Goal: Transaction & Acquisition: Purchase product/service

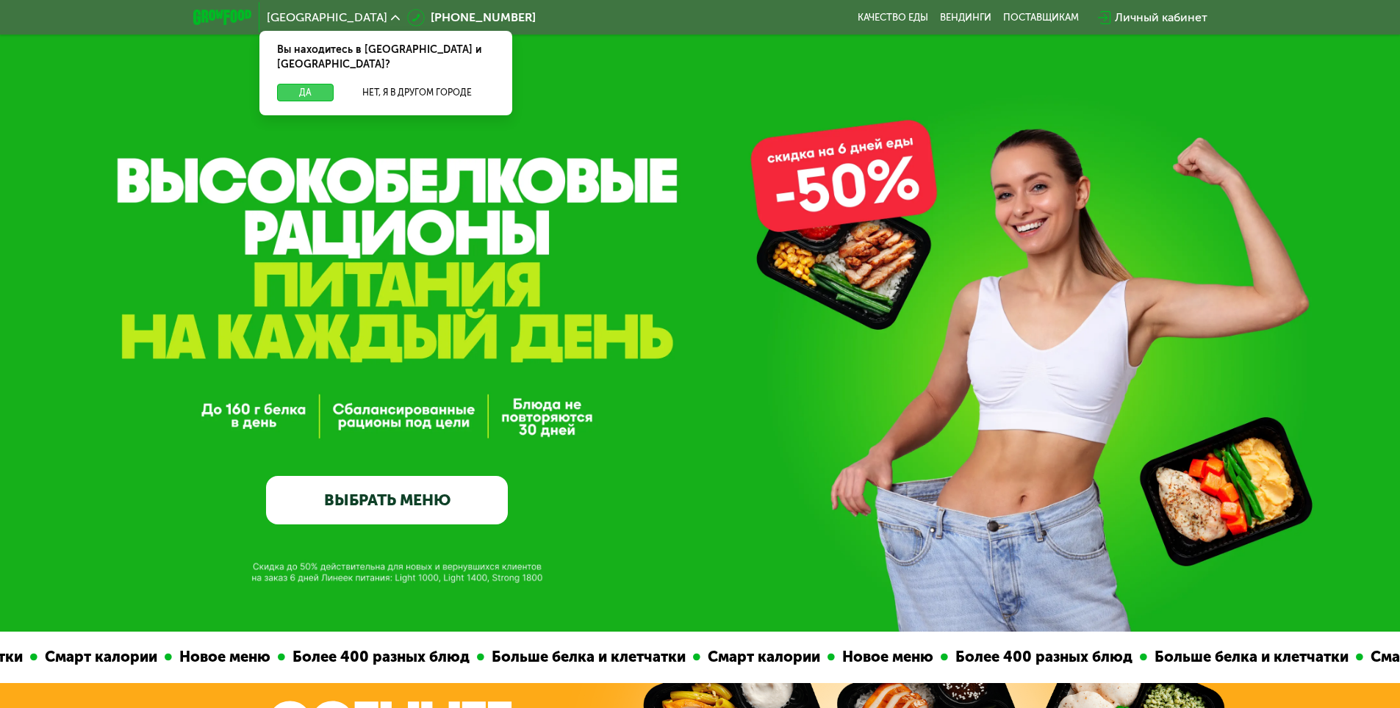
click at [300, 84] on button "Да" at bounding box center [305, 93] width 57 height 18
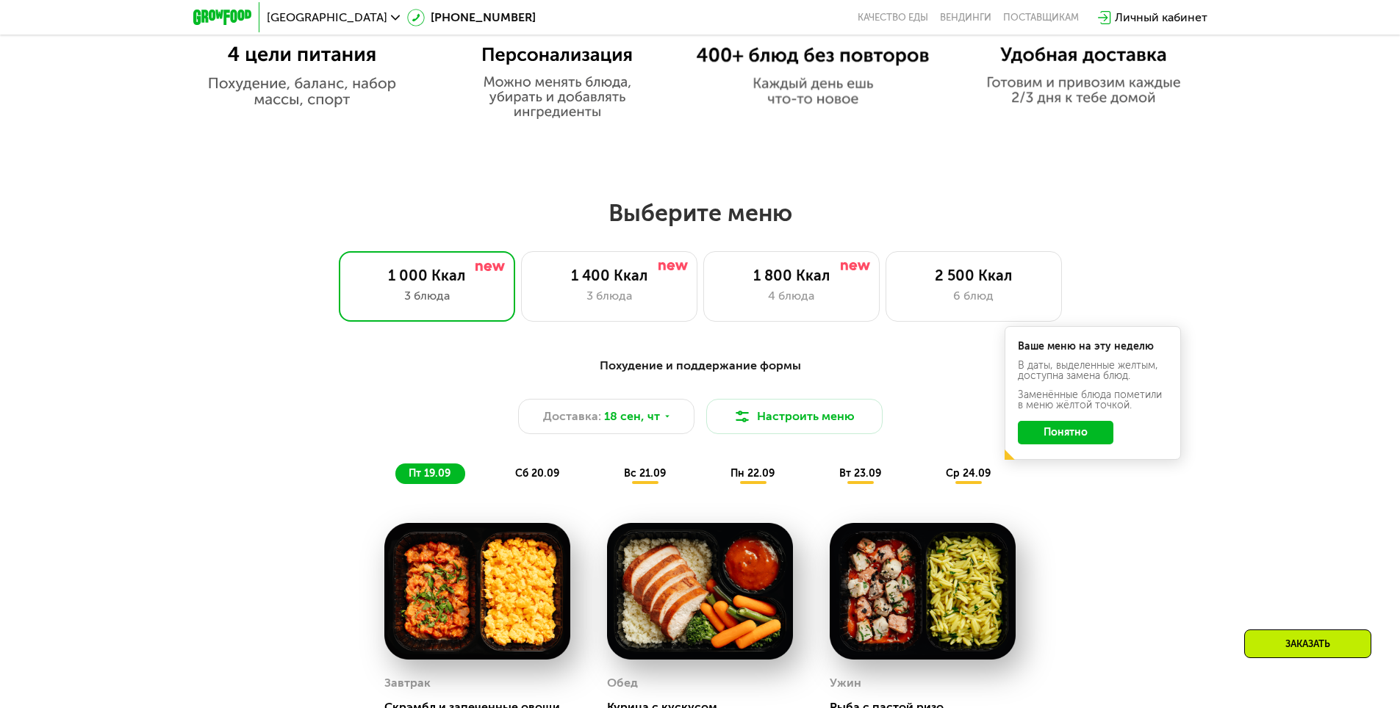
scroll to position [1029, 0]
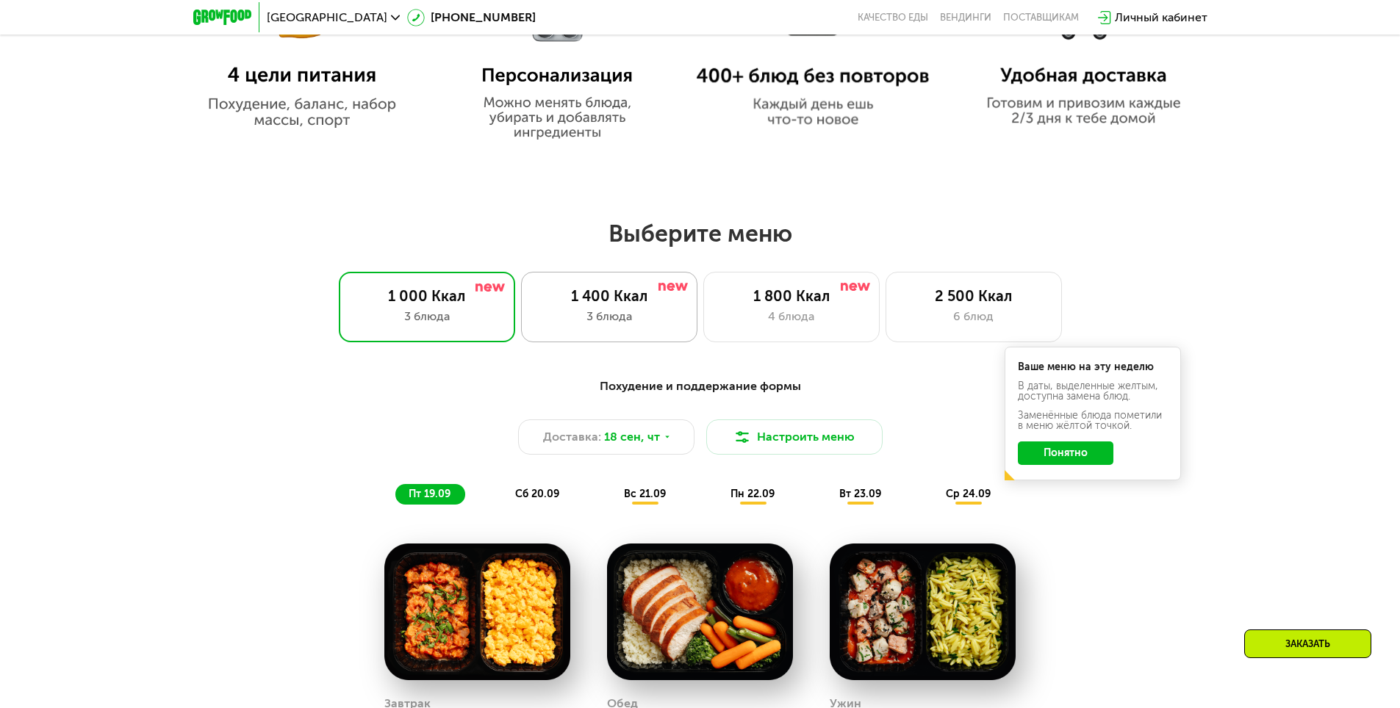
click at [570, 319] on div "3 блюда" at bounding box center [610, 317] width 146 height 18
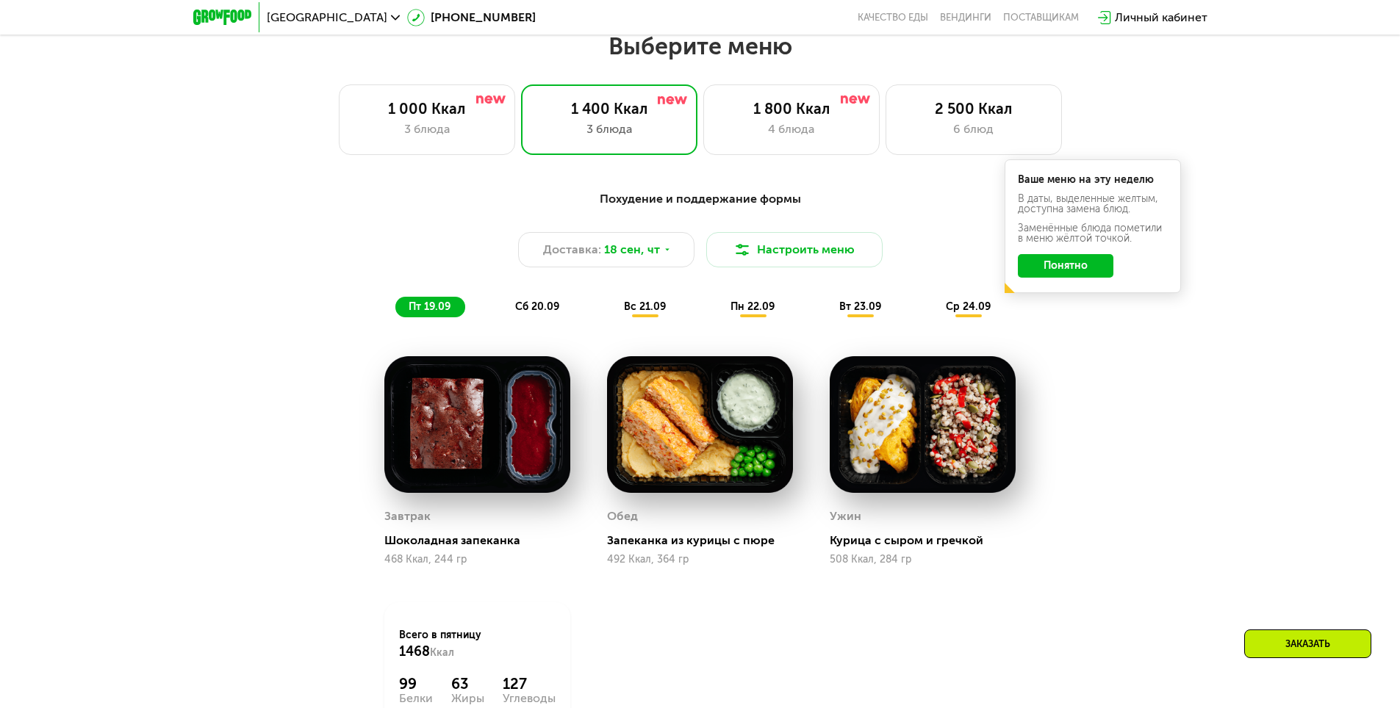
scroll to position [1249, 0]
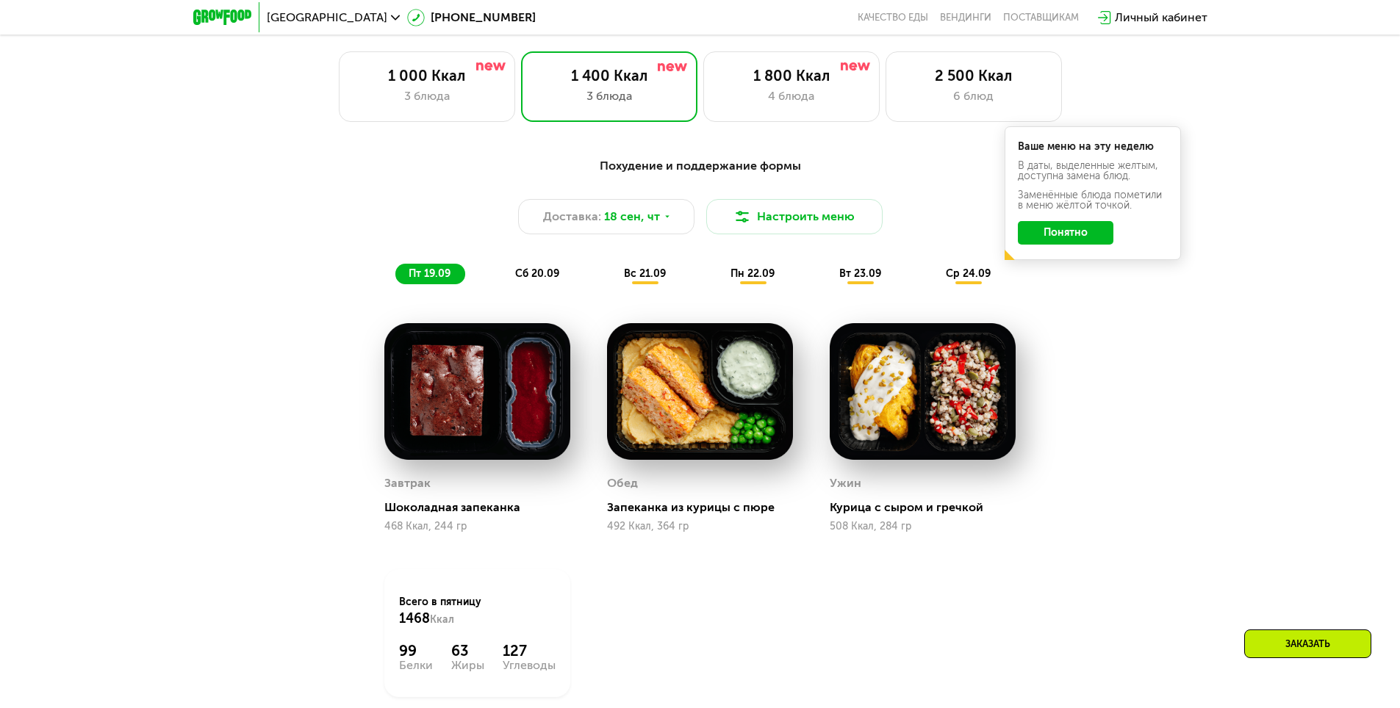
click at [556, 280] on span "сб 20.09" at bounding box center [537, 274] width 44 height 12
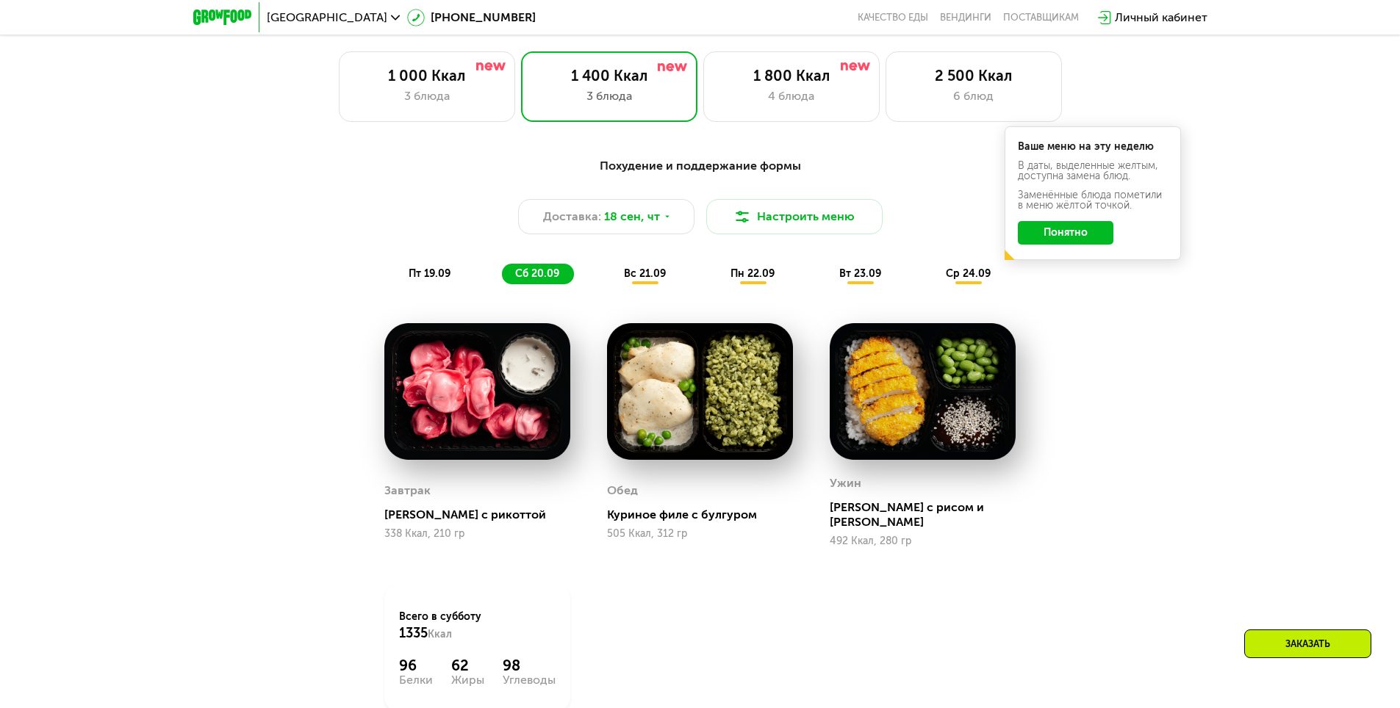
click at [634, 284] on div "вс 21.09" at bounding box center [646, 274] width 70 height 21
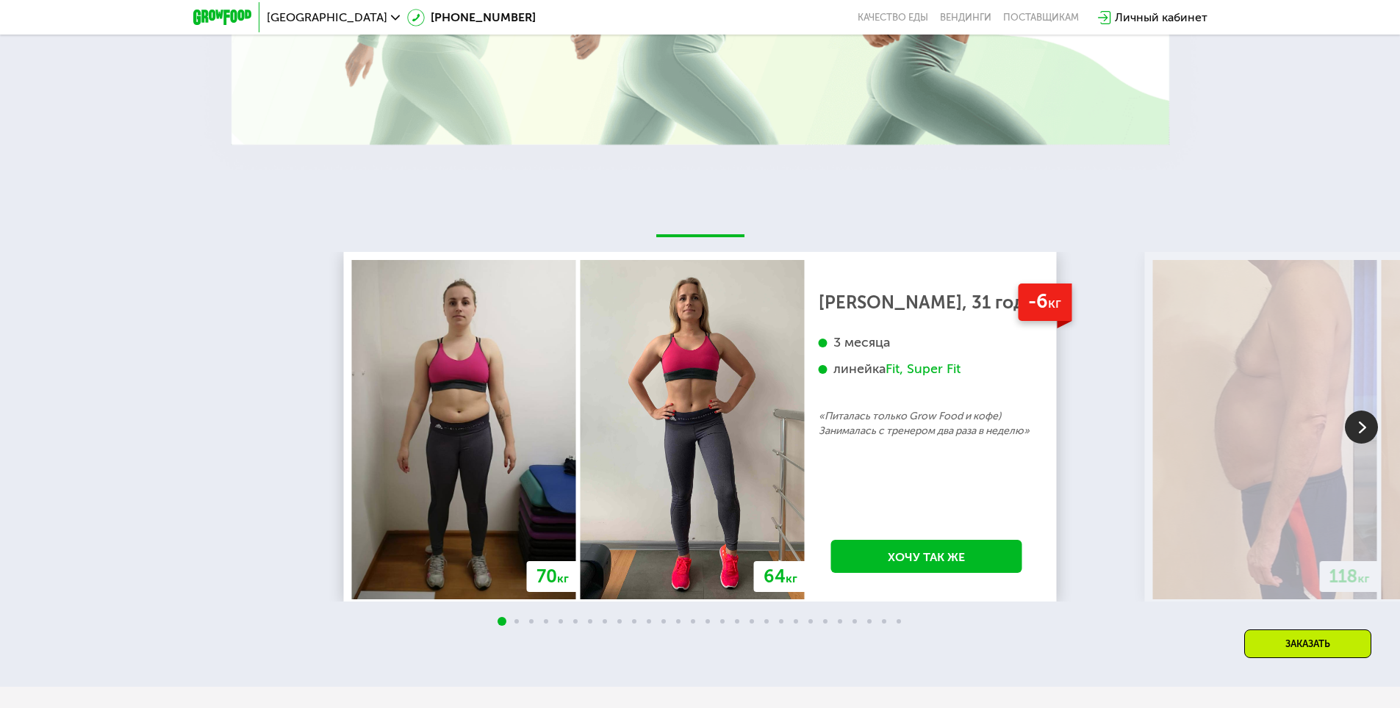
scroll to position [3087, 0]
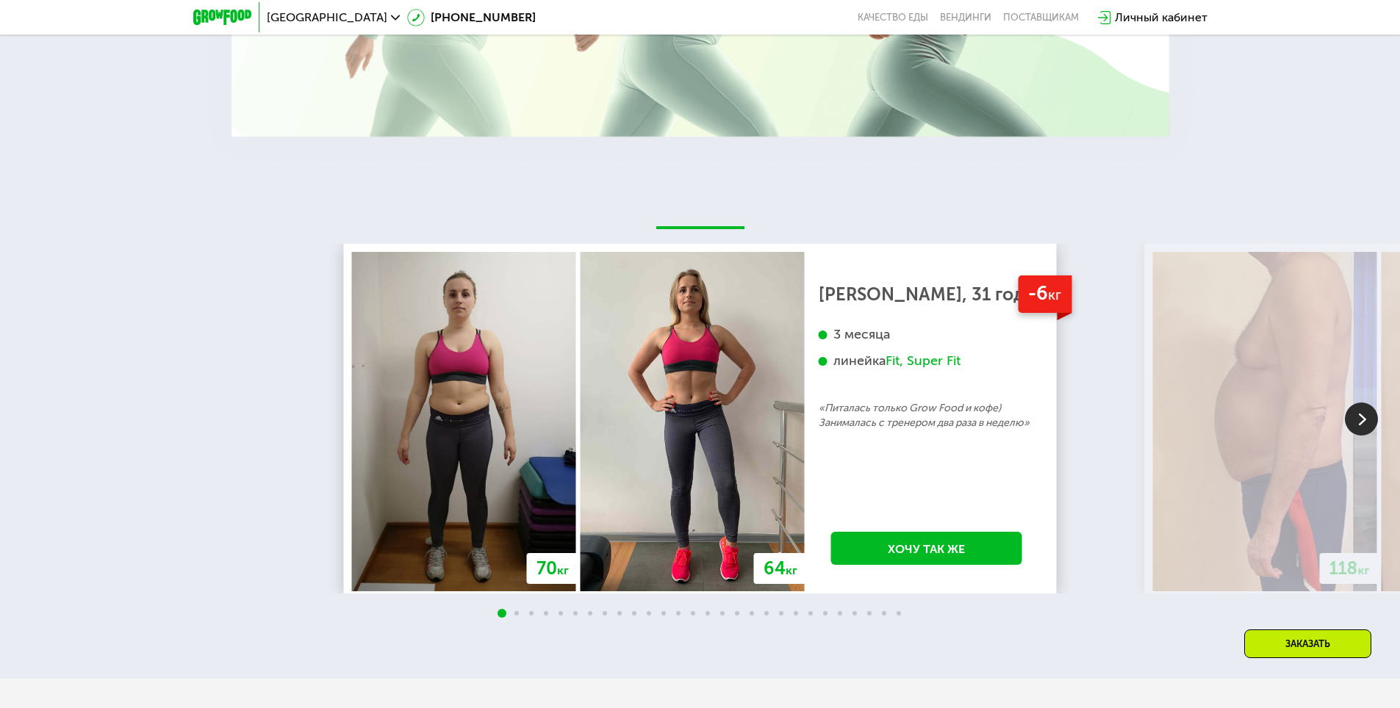
click at [1364, 436] on img at bounding box center [1361, 419] width 33 height 33
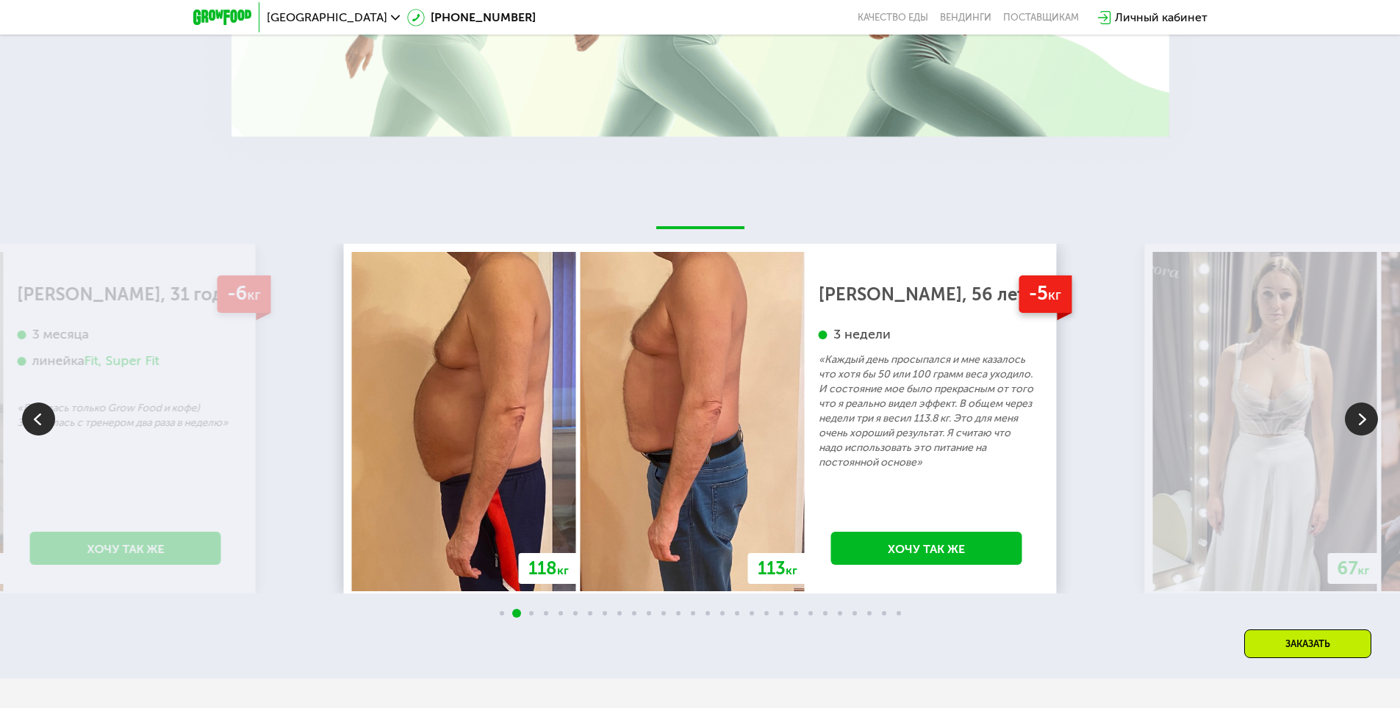
click at [1364, 436] on img at bounding box center [1361, 419] width 33 height 33
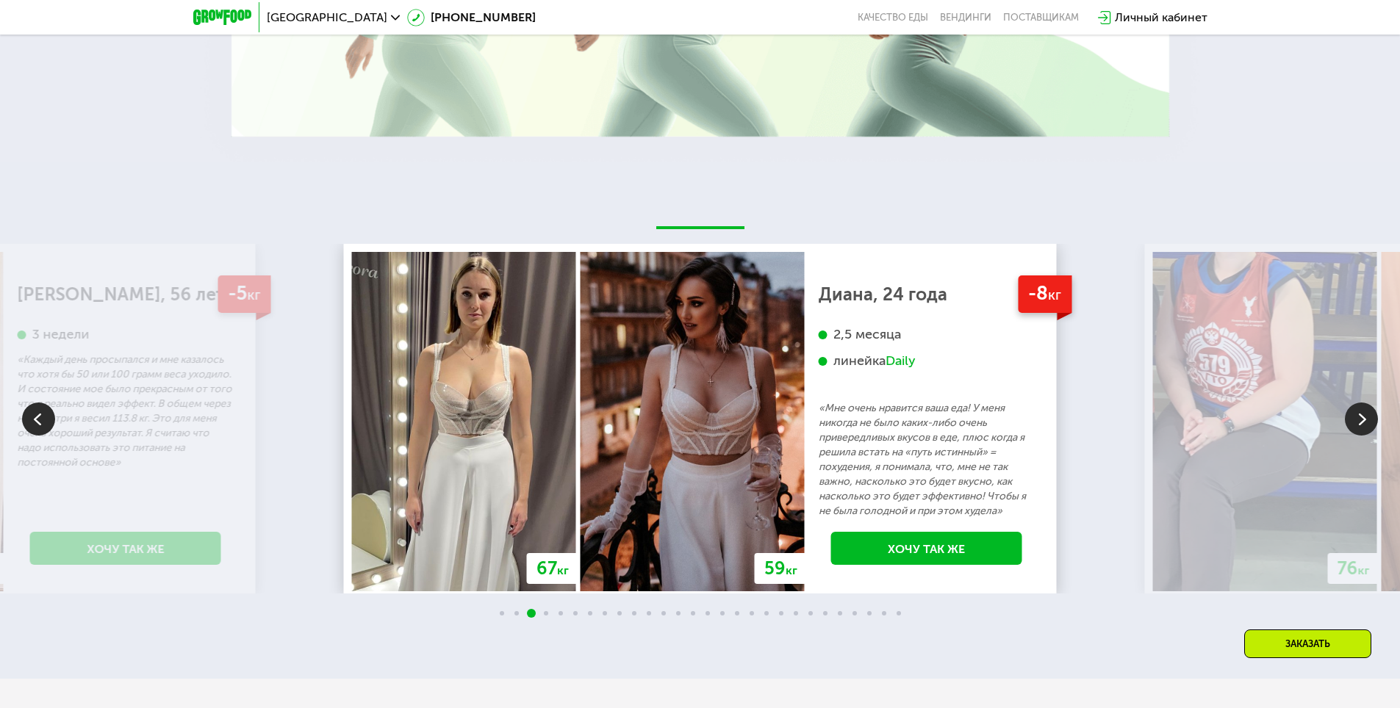
click at [1360, 436] on img at bounding box center [1361, 419] width 33 height 33
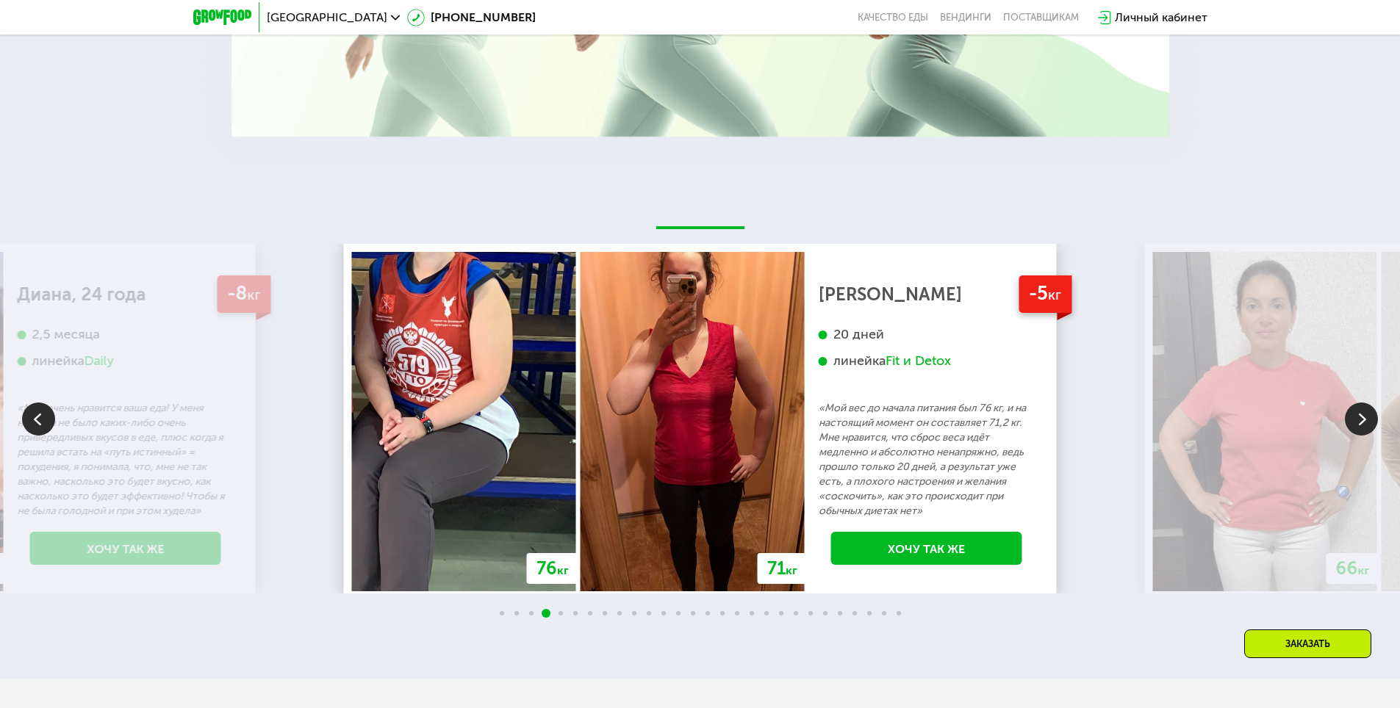
click at [1360, 436] on img at bounding box center [1361, 419] width 33 height 33
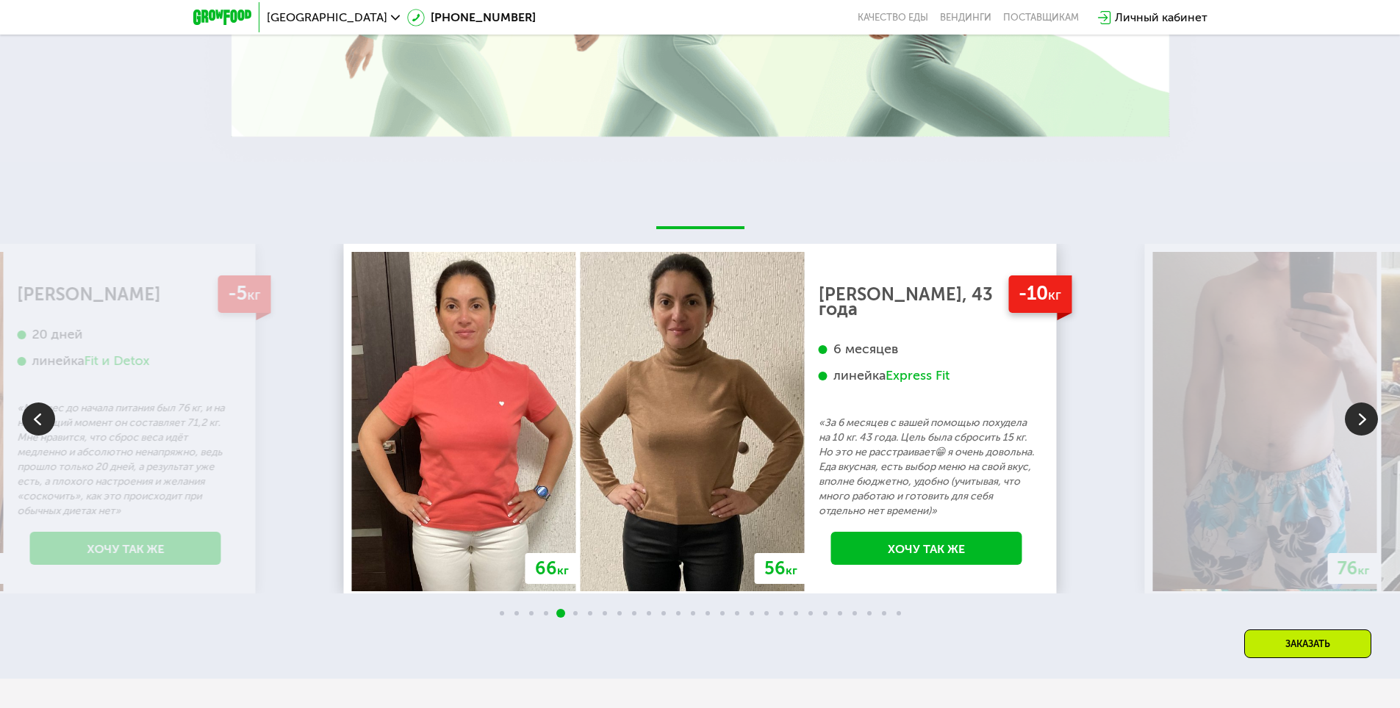
click at [1360, 436] on img at bounding box center [1361, 419] width 33 height 33
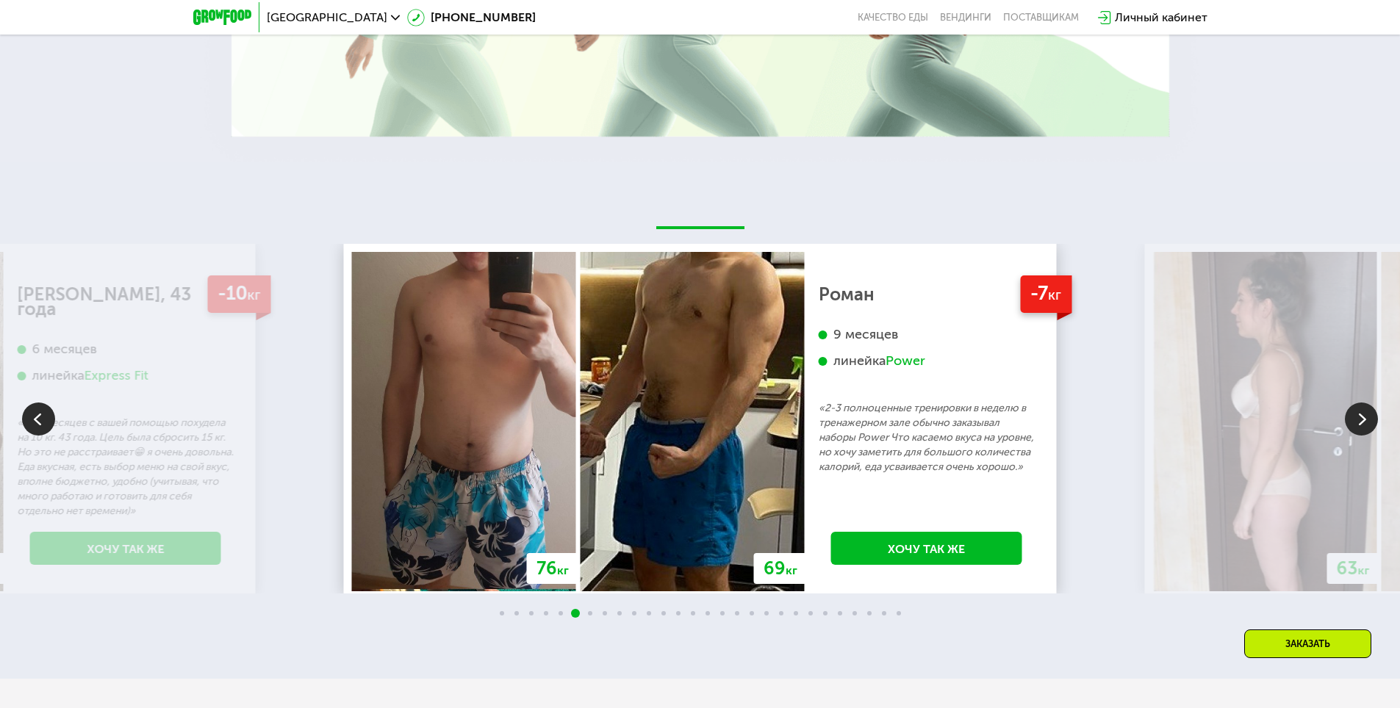
click at [1360, 436] on img at bounding box center [1361, 419] width 33 height 33
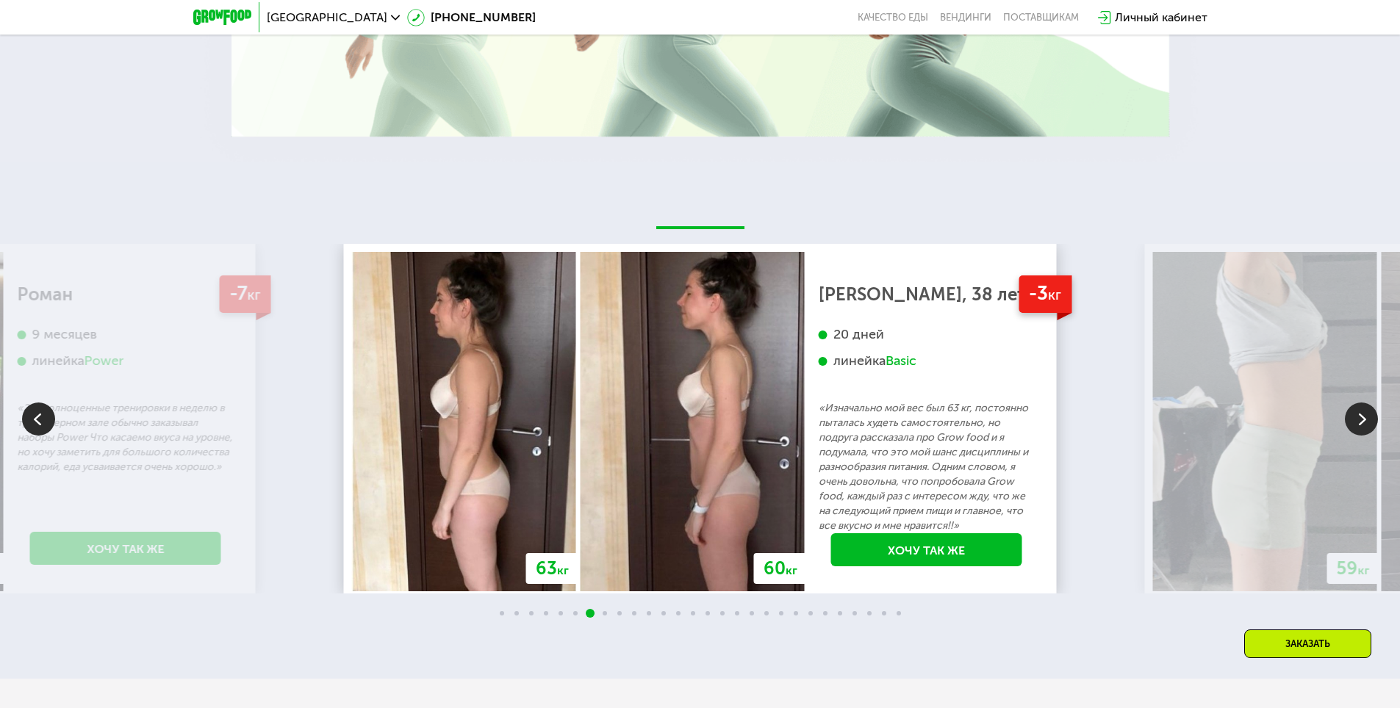
click at [1359, 436] on img at bounding box center [1361, 419] width 33 height 33
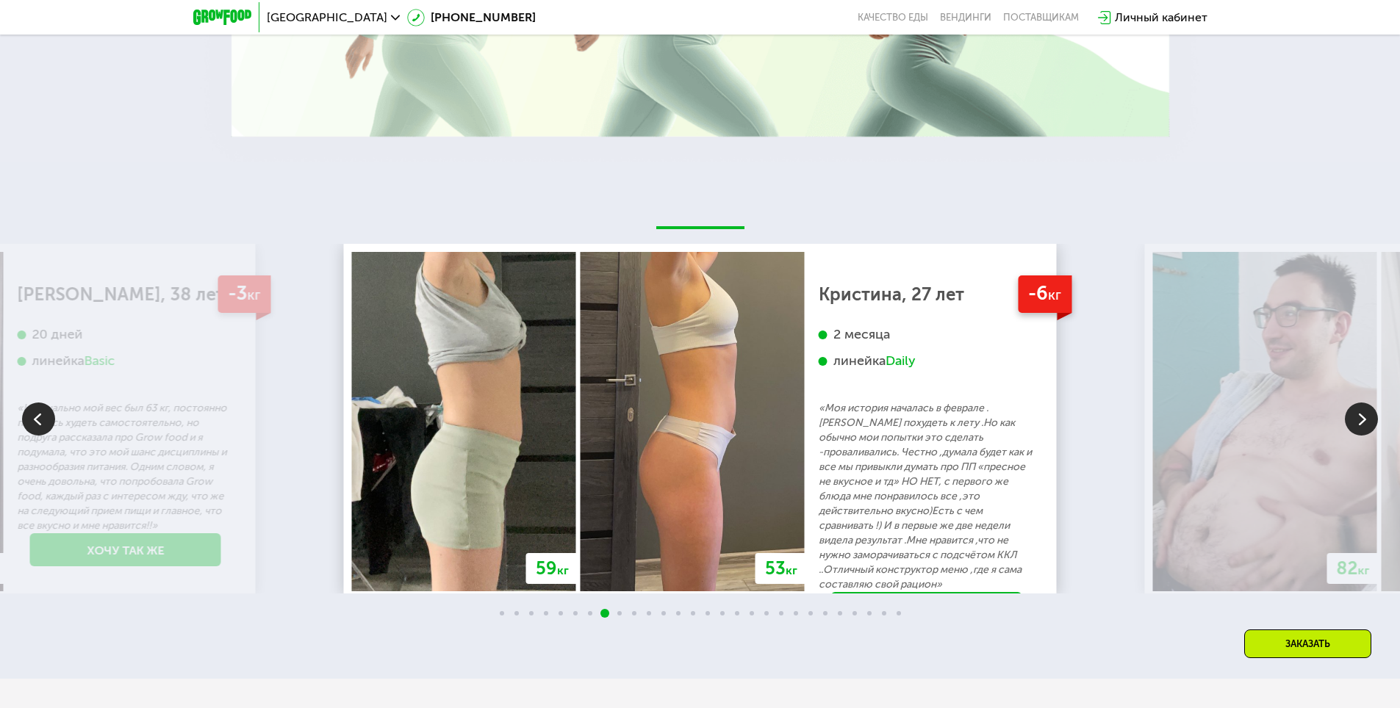
click at [1359, 436] on img at bounding box center [1361, 419] width 33 height 33
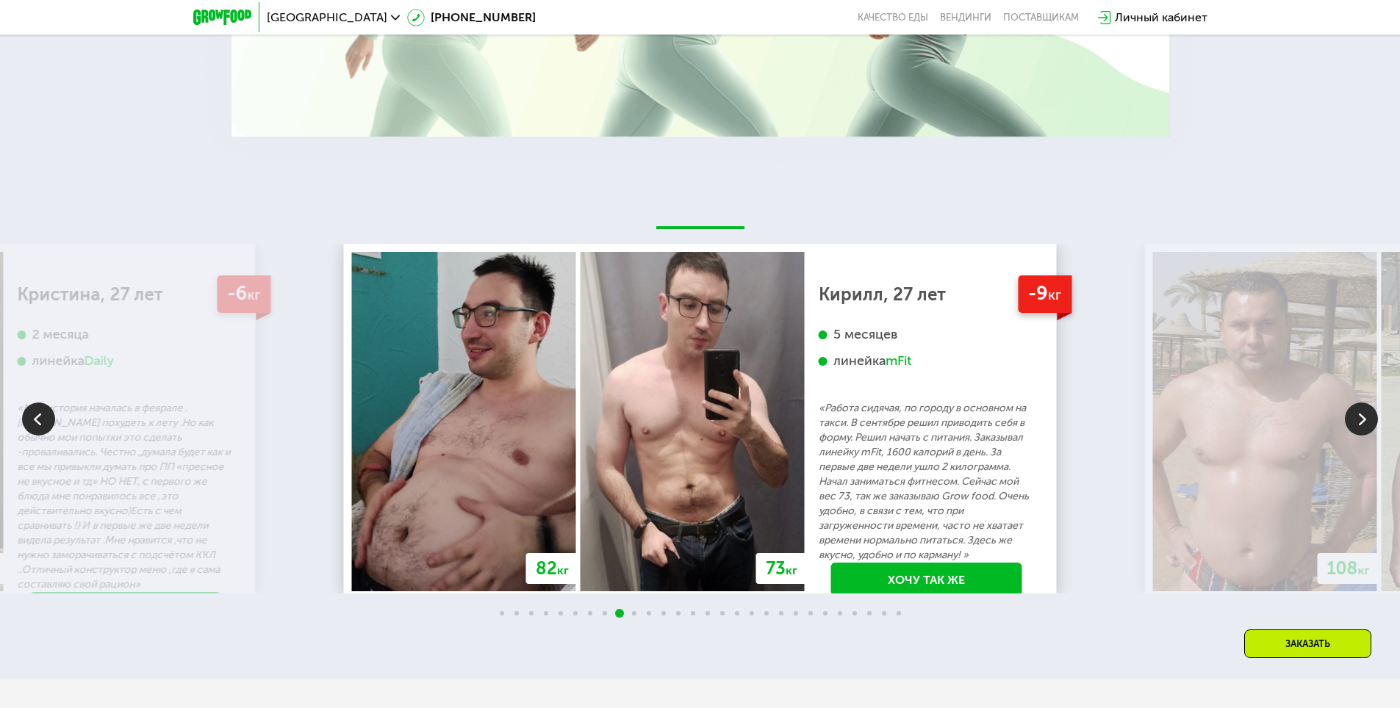
scroll to position [3160, 0]
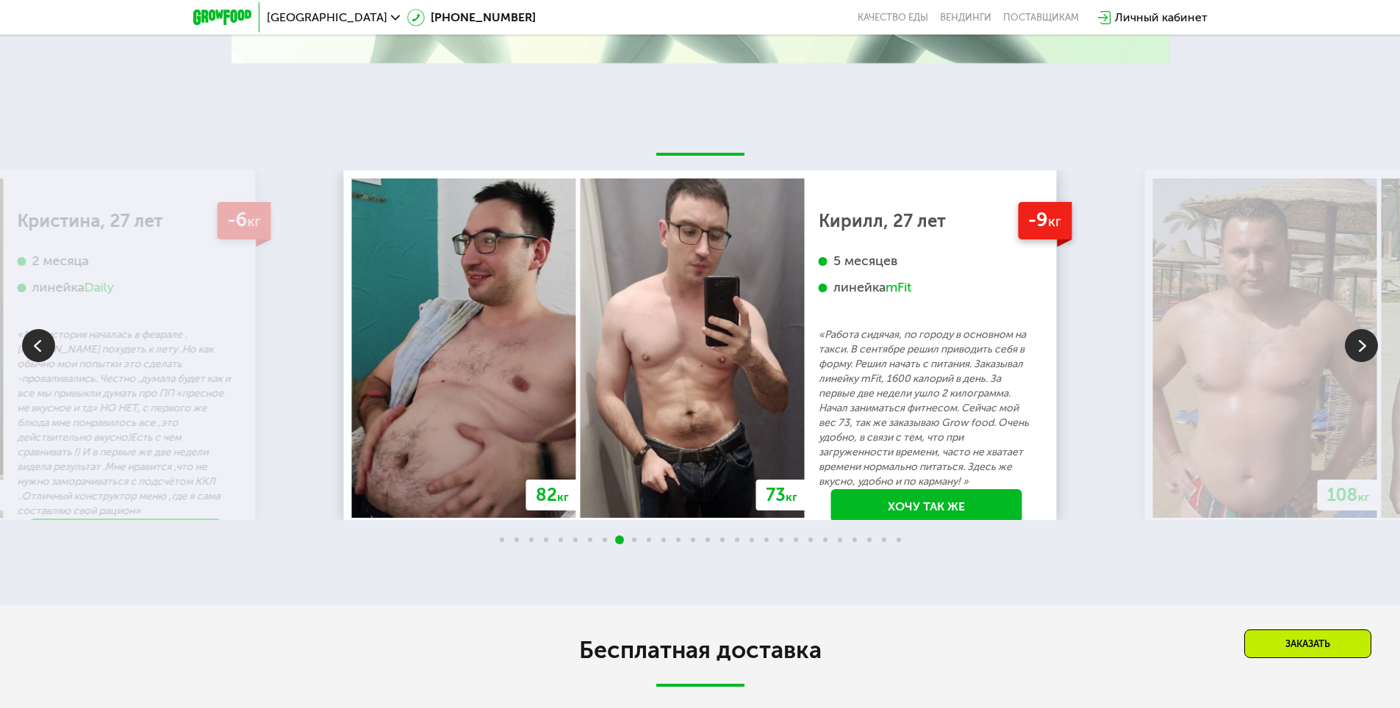
click at [1362, 362] on img at bounding box center [1361, 345] width 33 height 33
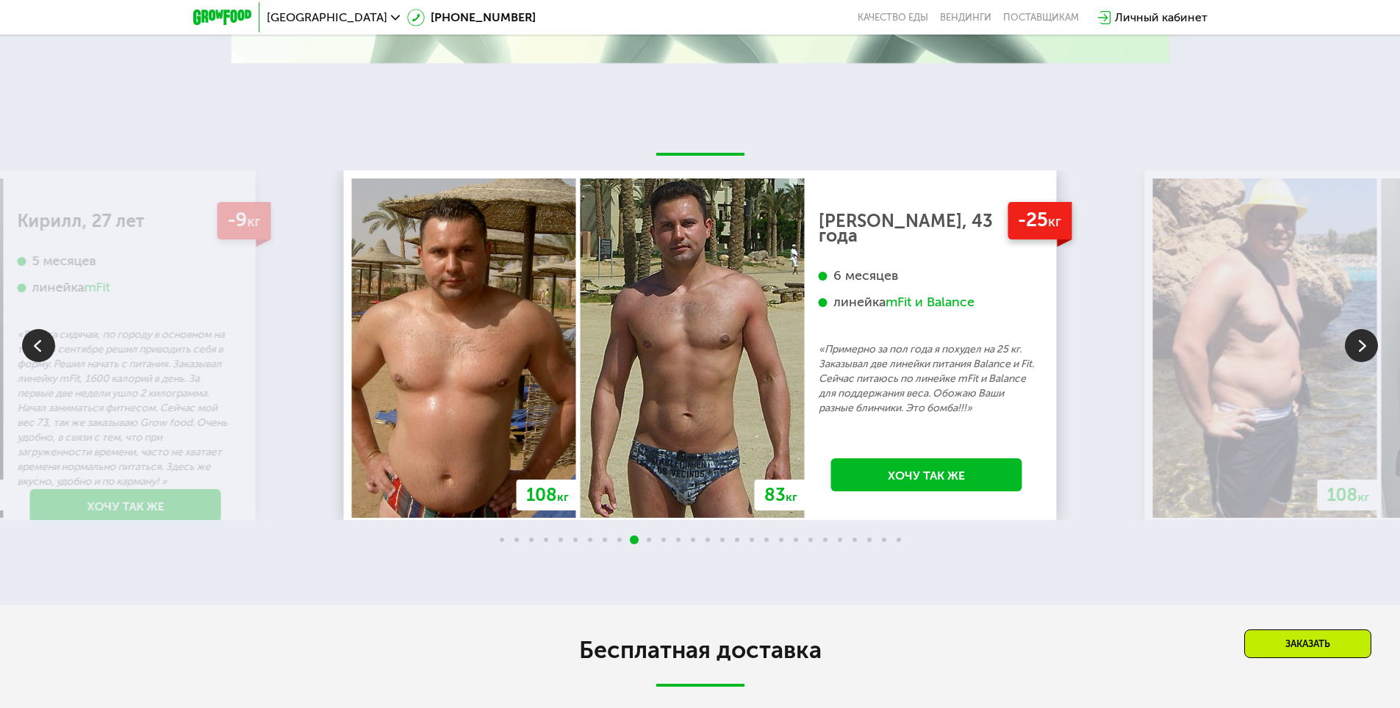
click at [1360, 362] on img at bounding box center [1361, 345] width 33 height 33
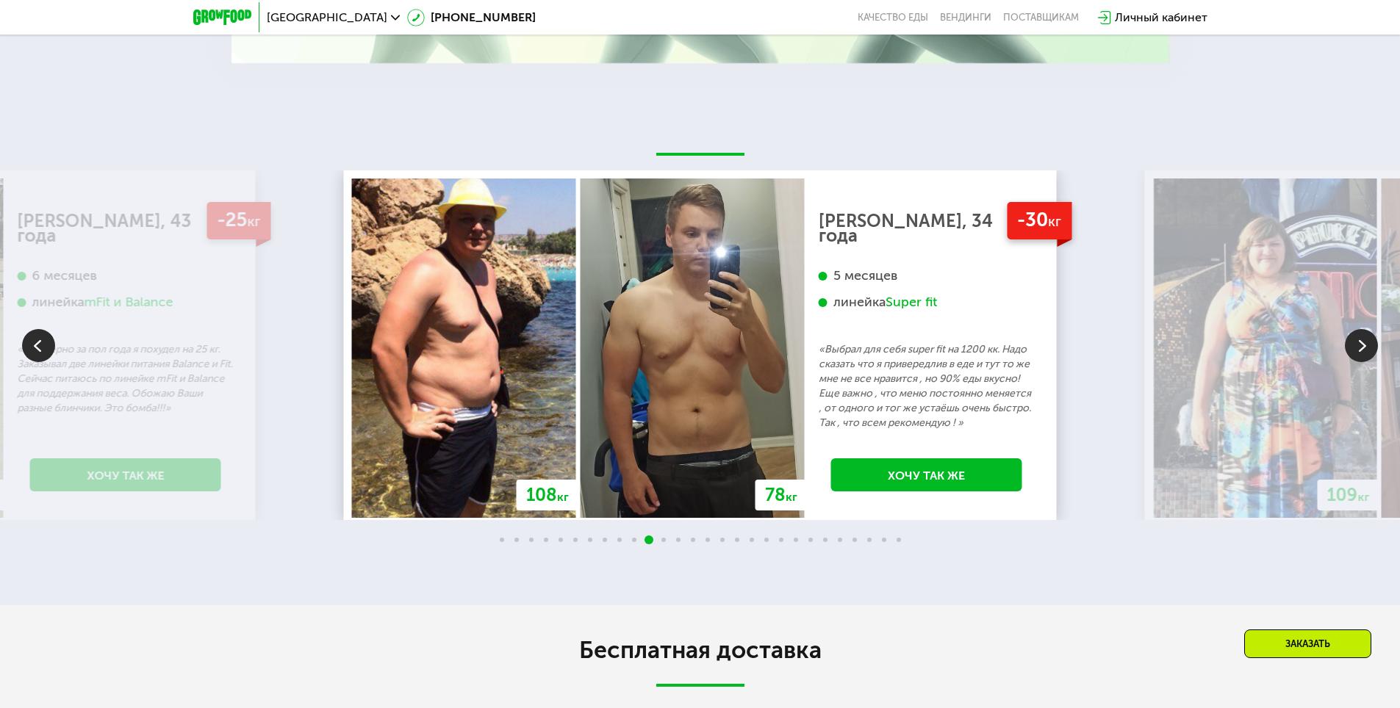
click at [1357, 362] on img at bounding box center [1361, 345] width 33 height 33
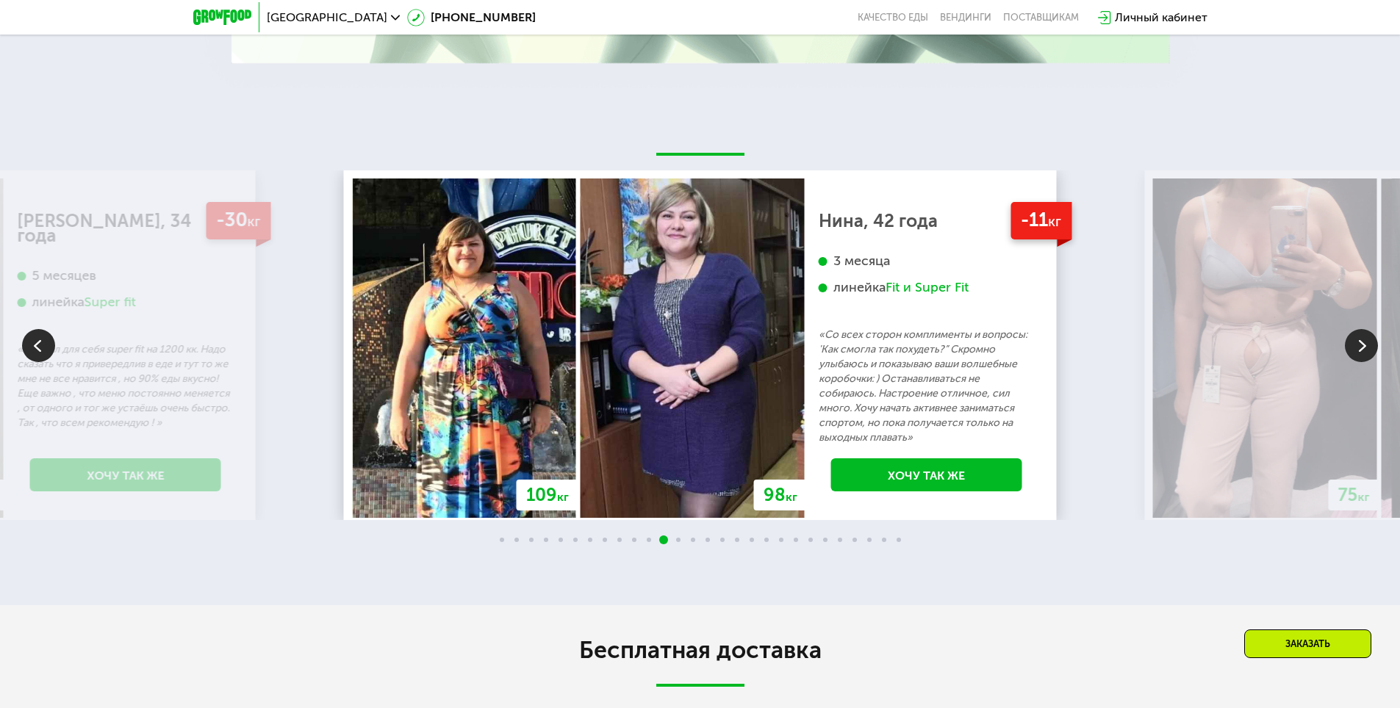
click at [1366, 362] on img at bounding box center [1361, 345] width 33 height 33
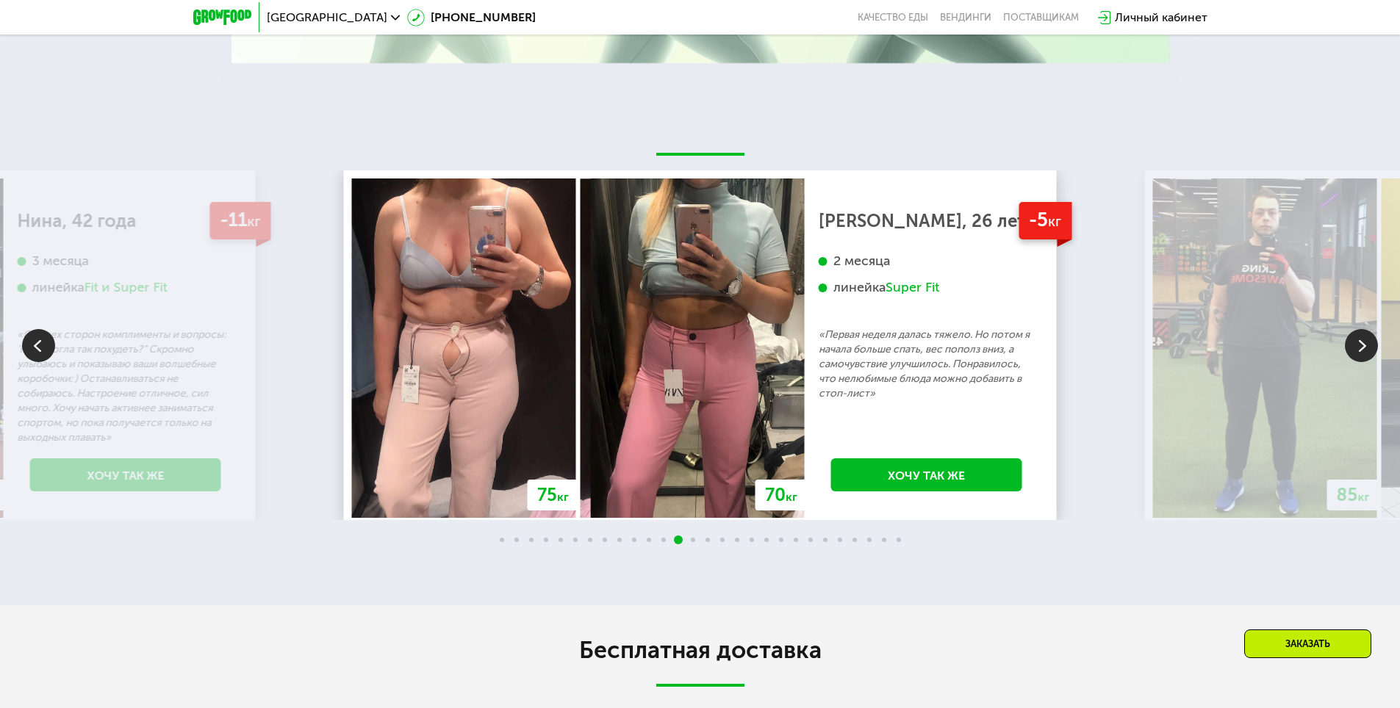
click at [1362, 362] on img at bounding box center [1361, 345] width 33 height 33
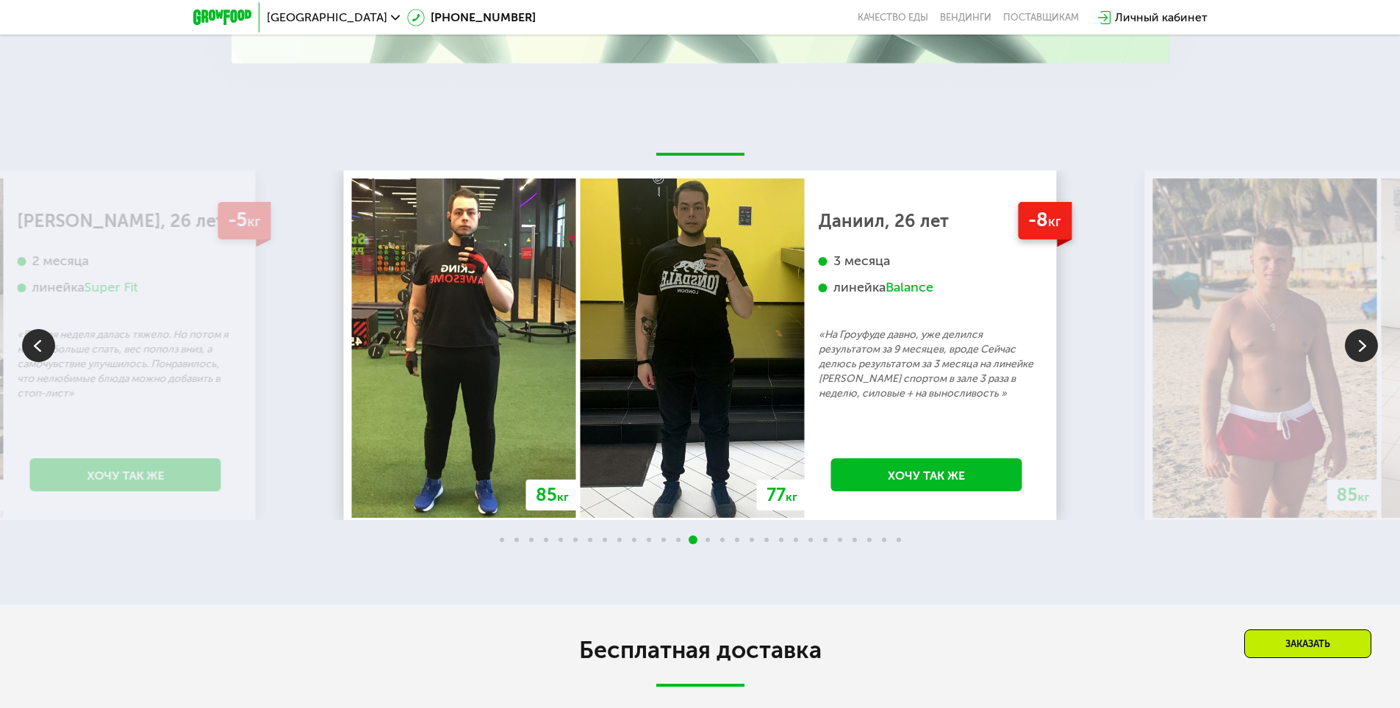
click at [1357, 362] on img at bounding box center [1361, 345] width 33 height 33
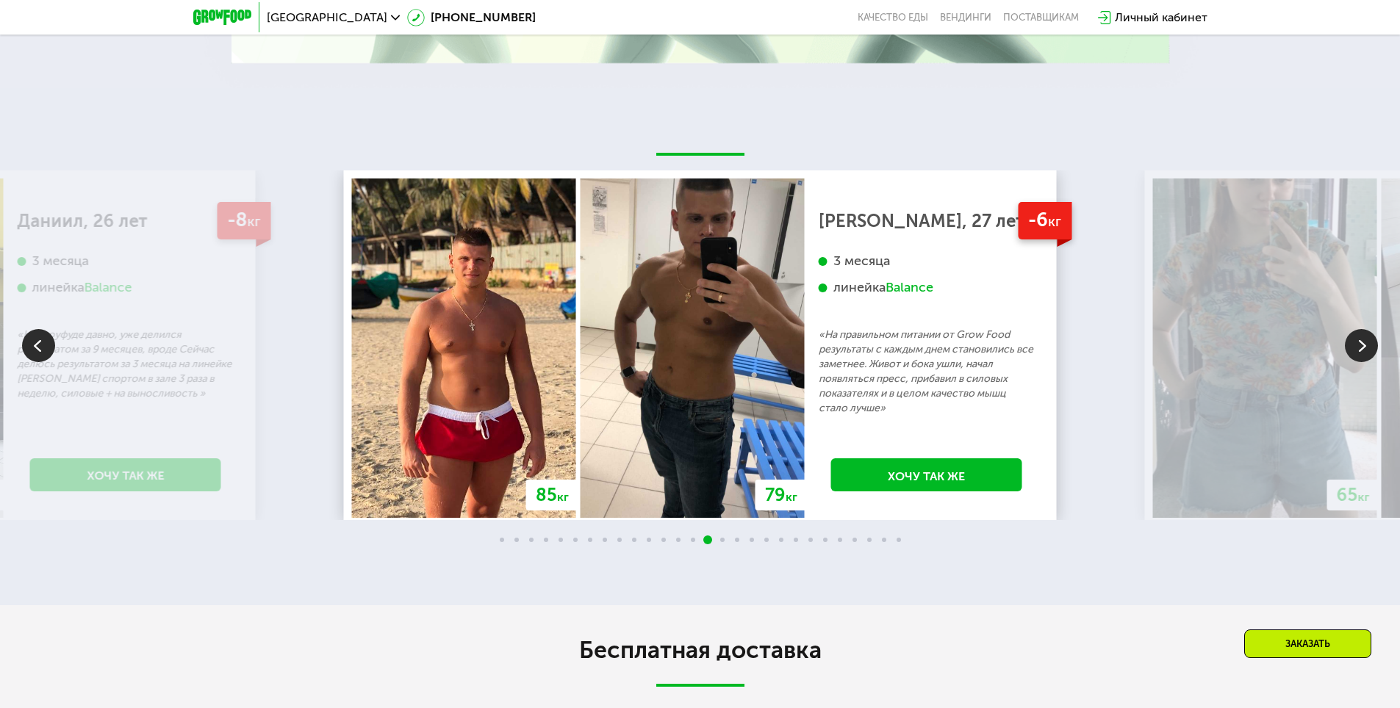
click at [1357, 362] on img at bounding box center [1361, 345] width 33 height 33
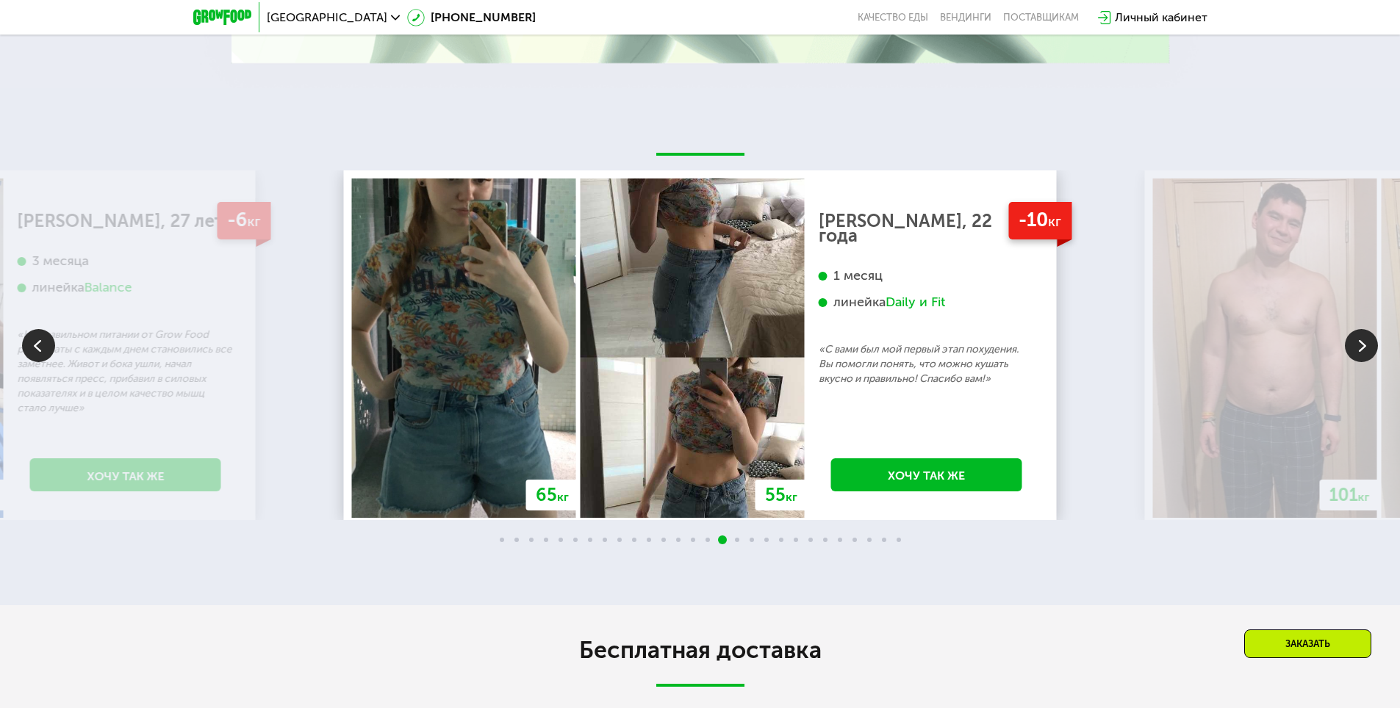
click at [1357, 362] on img at bounding box center [1361, 345] width 33 height 33
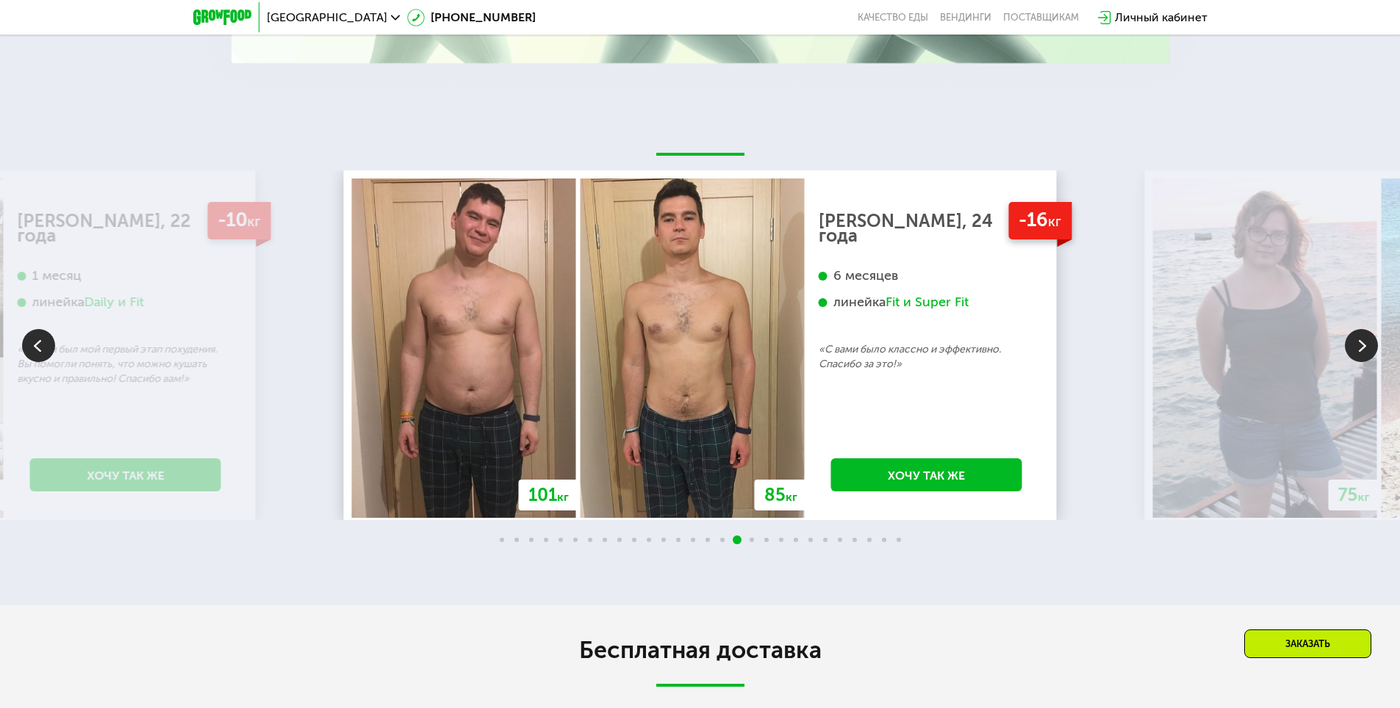
click at [1357, 362] on img at bounding box center [1361, 345] width 33 height 33
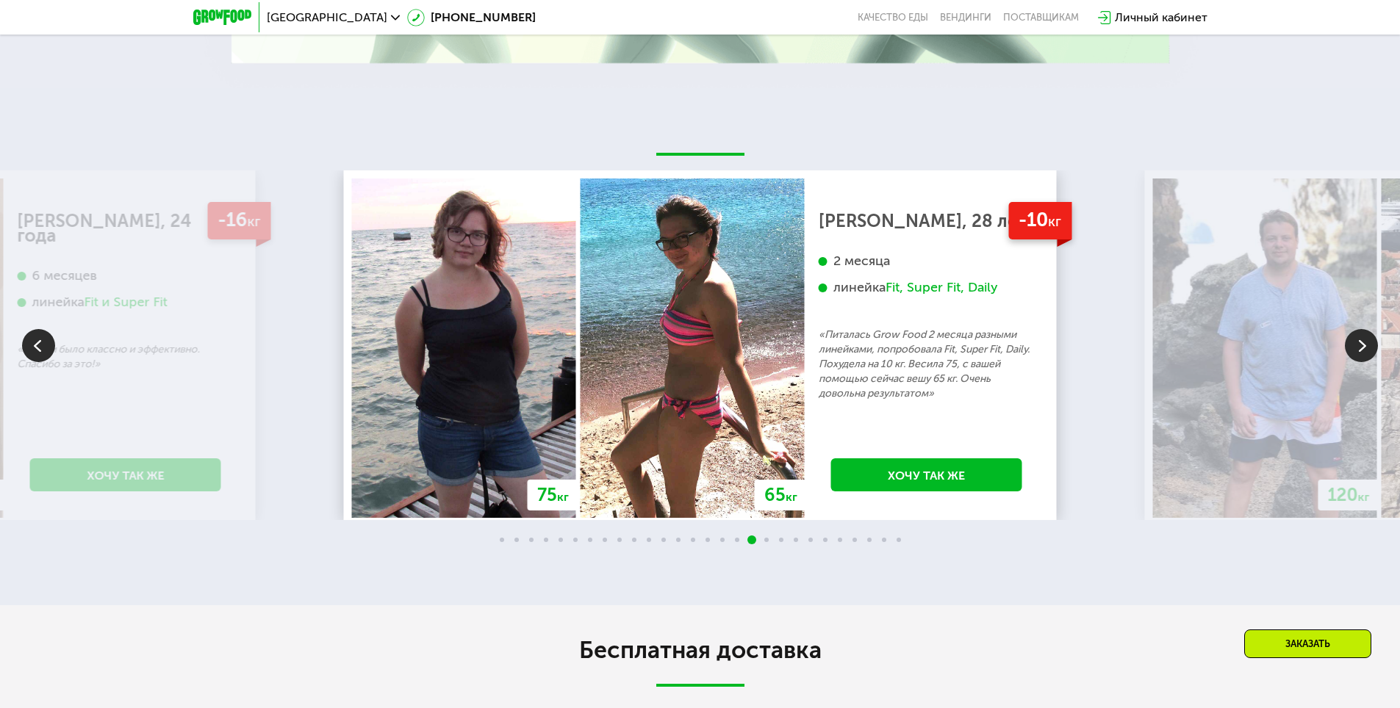
click at [1357, 362] on img at bounding box center [1361, 345] width 33 height 33
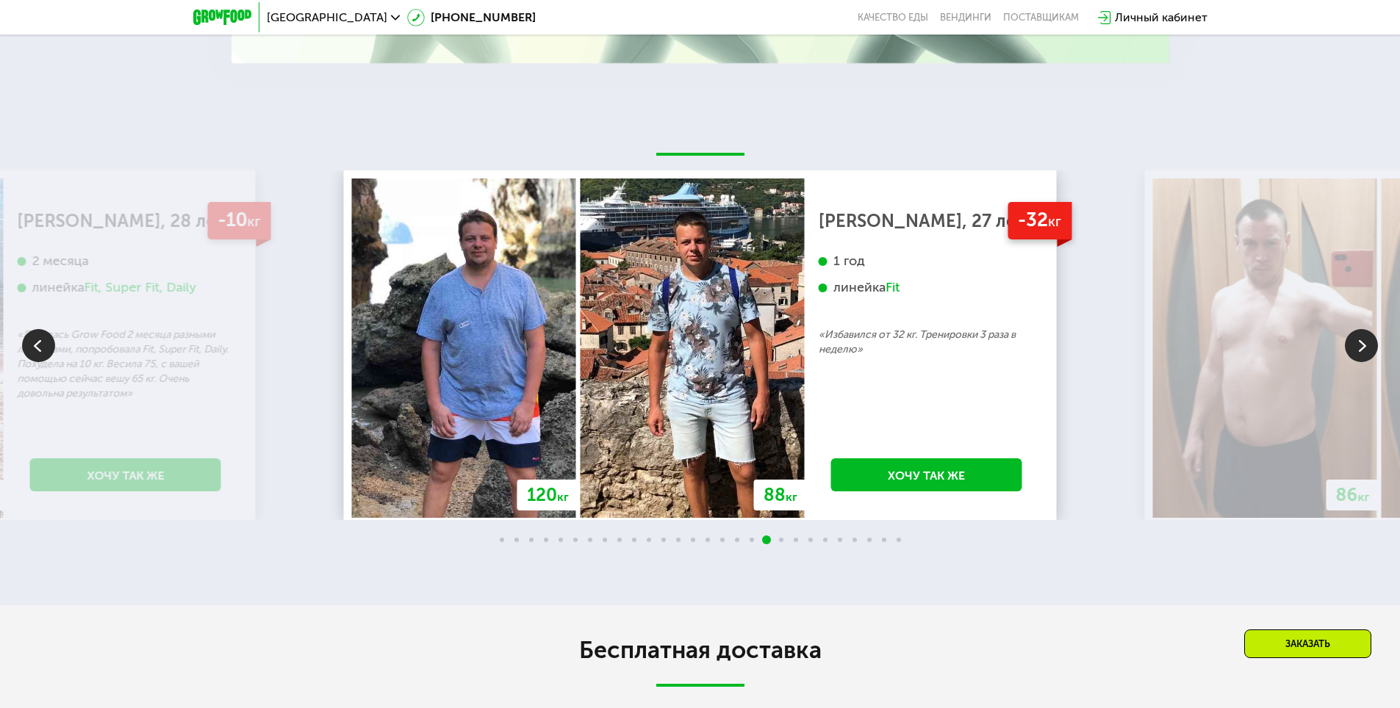
click at [1357, 362] on img at bounding box center [1361, 345] width 33 height 33
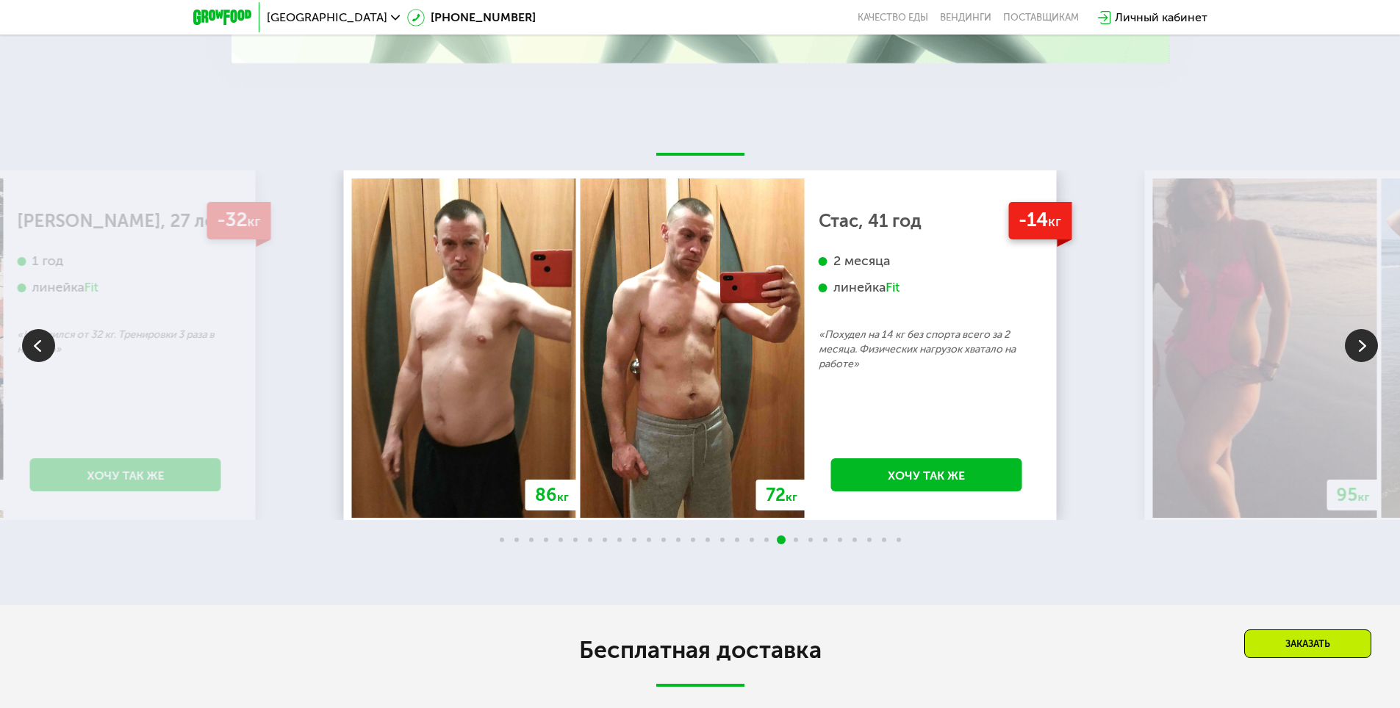
click at [1357, 362] on img at bounding box center [1361, 345] width 33 height 33
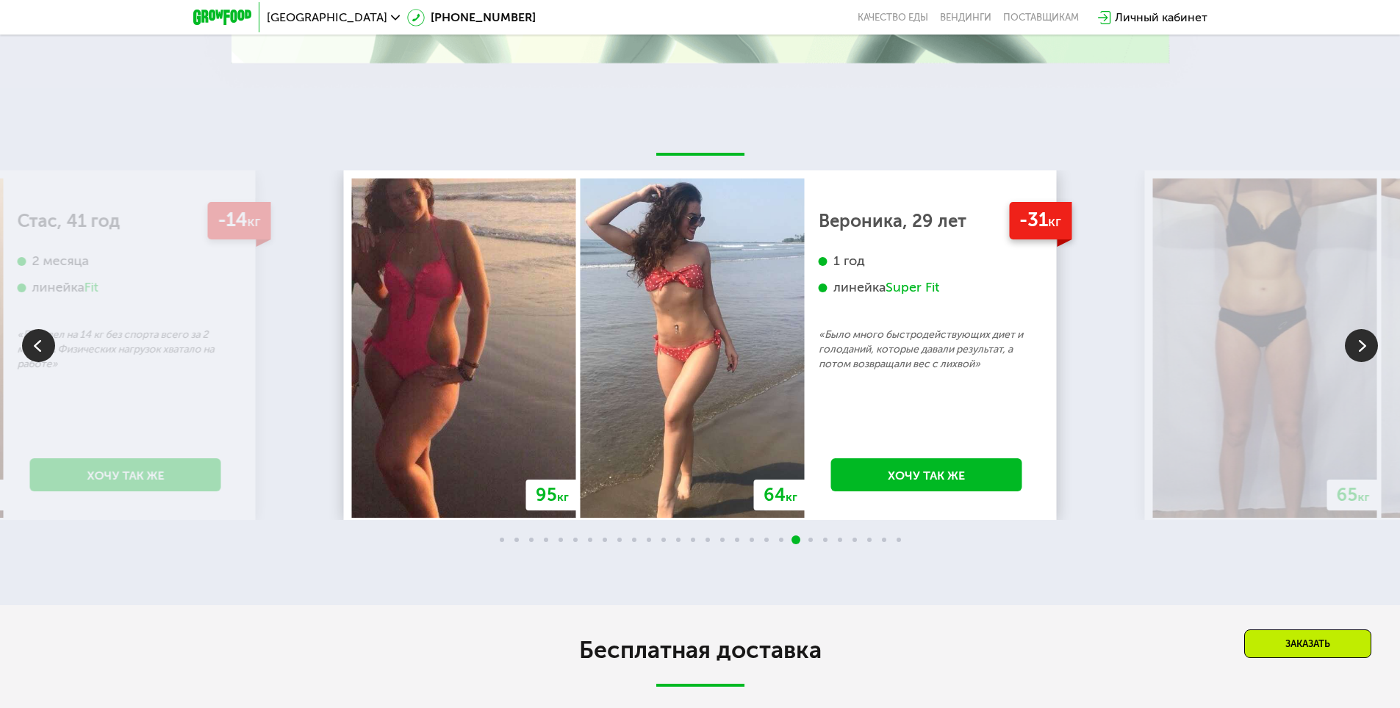
click at [1357, 362] on img at bounding box center [1361, 345] width 33 height 33
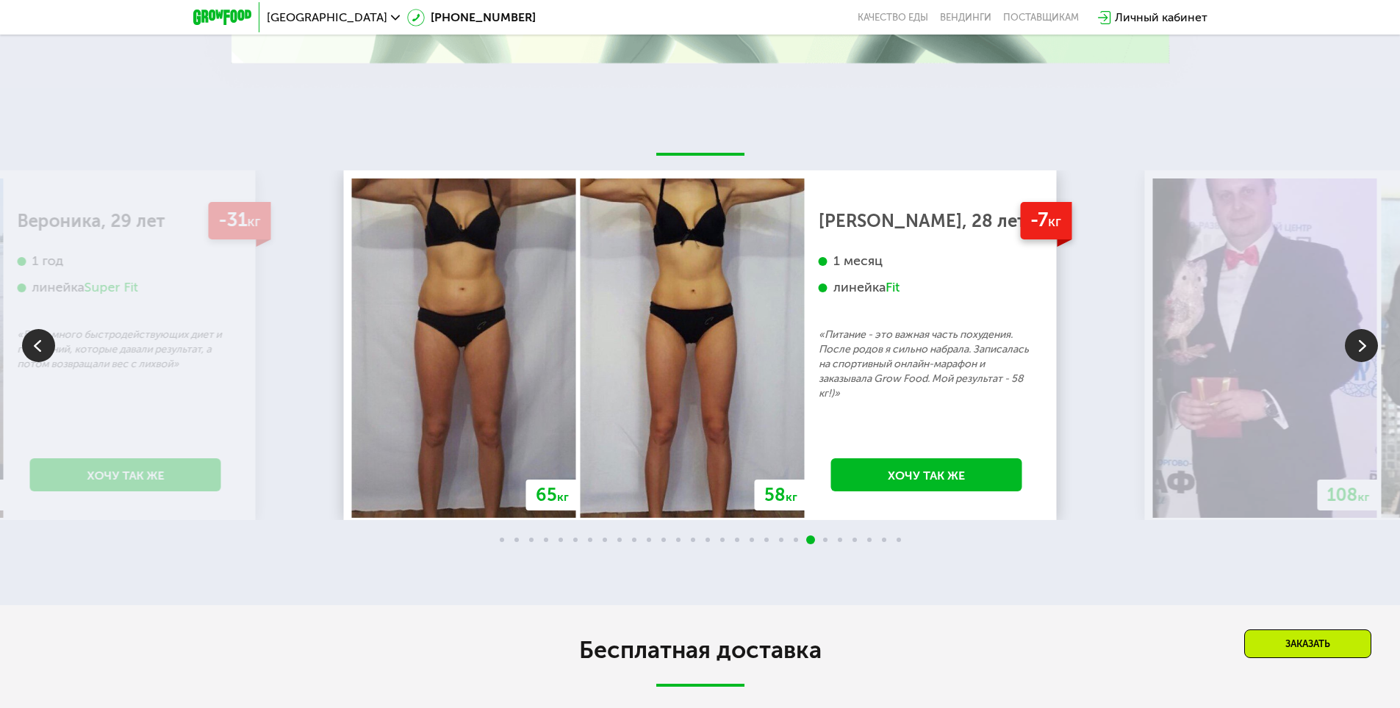
click at [1357, 362] on img at bounding box center [1361, 345] width 33 height 33
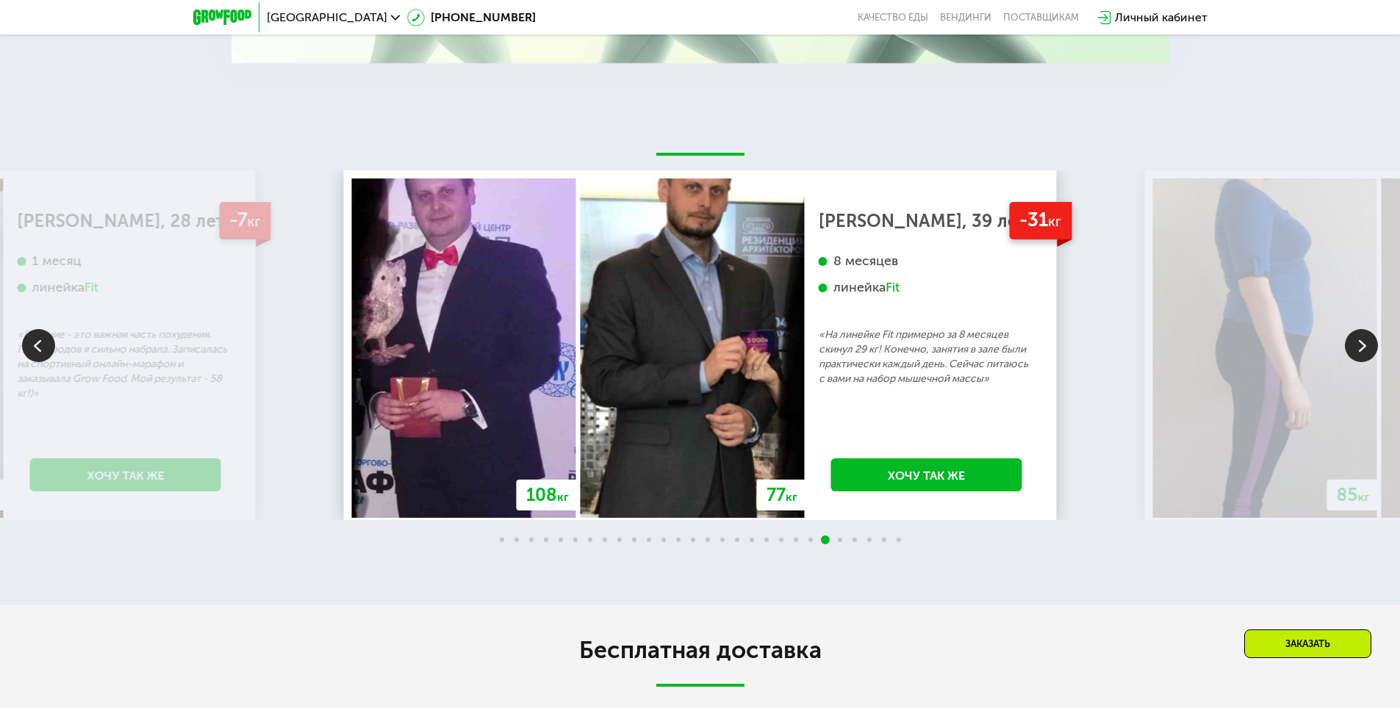
click at [1357, 362] on img at bounding box center [1361, 345] width 33 height 33
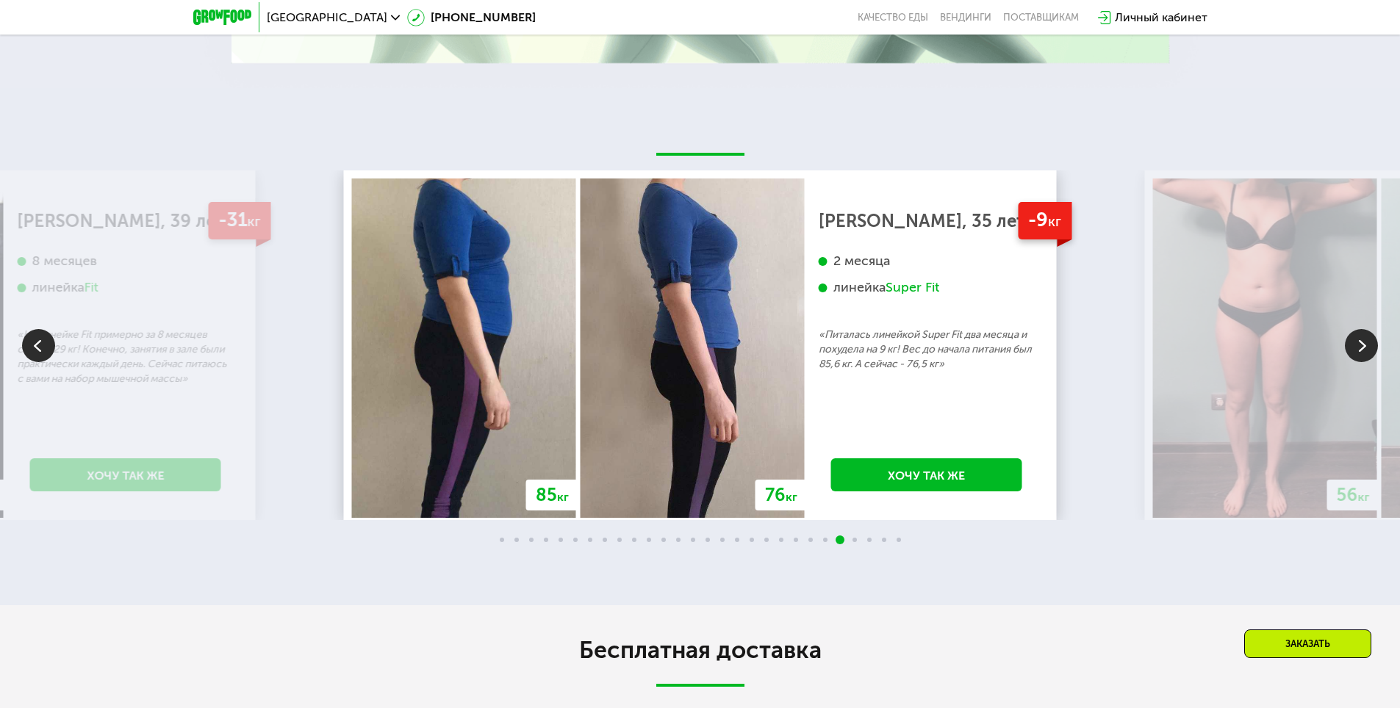
click at [1351, 362] on img at bounding box center [1361, 345] width 33 height 33
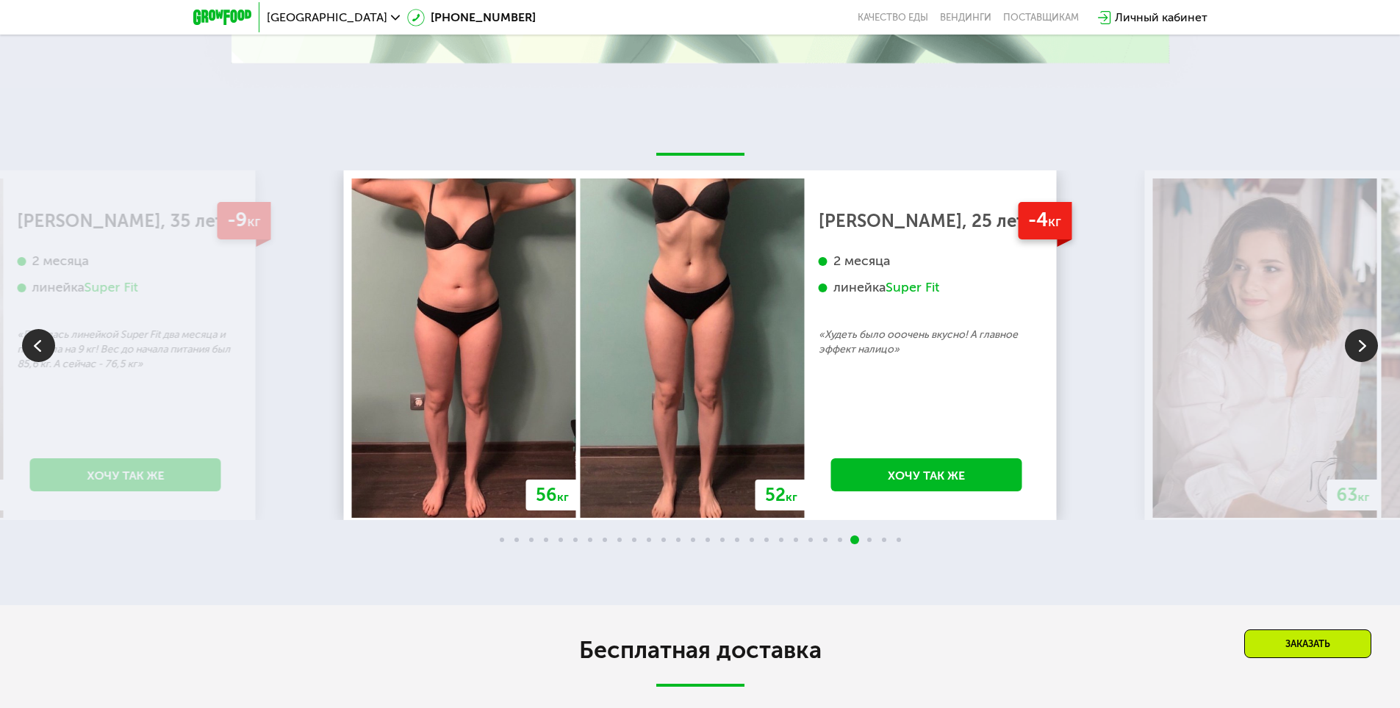
click at [1353, 362] on img at bounding box center [1361, 345] width 33 height 33
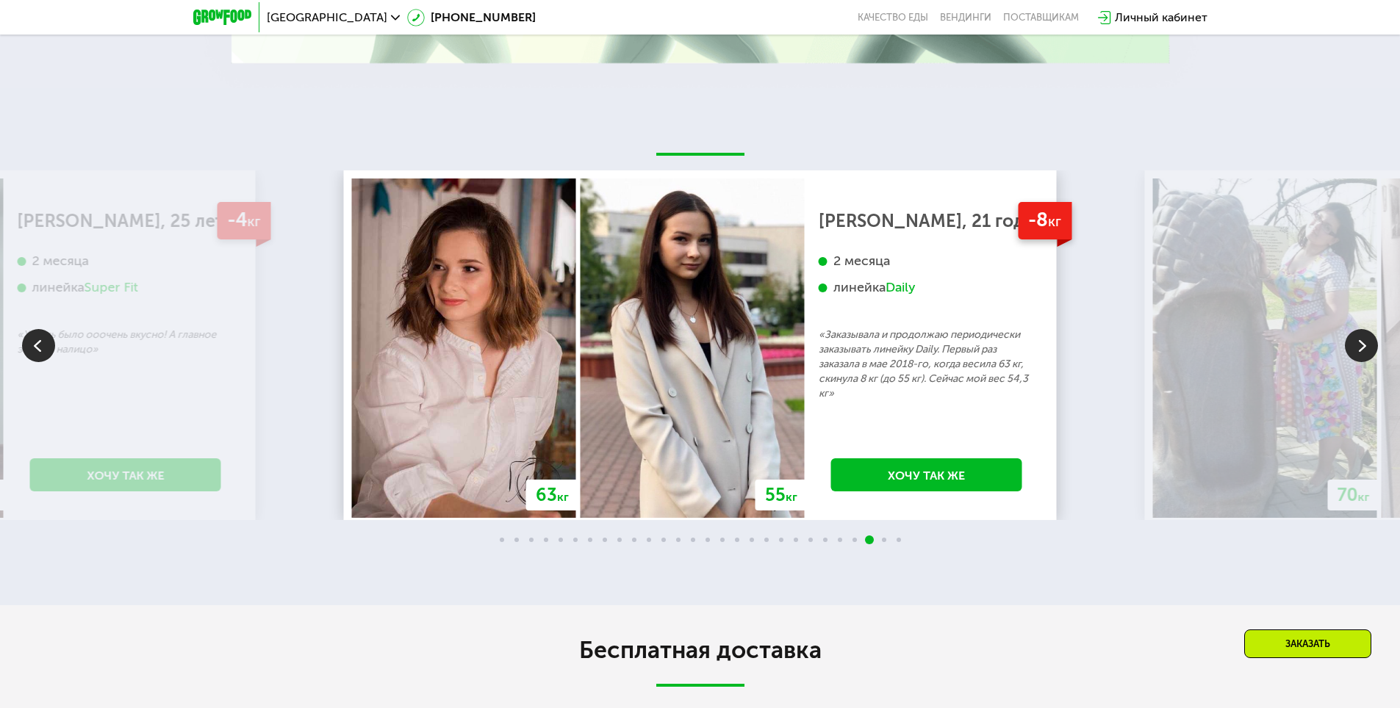
click at [1353, 362] on img at bounding box center [1361, 345] width 33 height 33
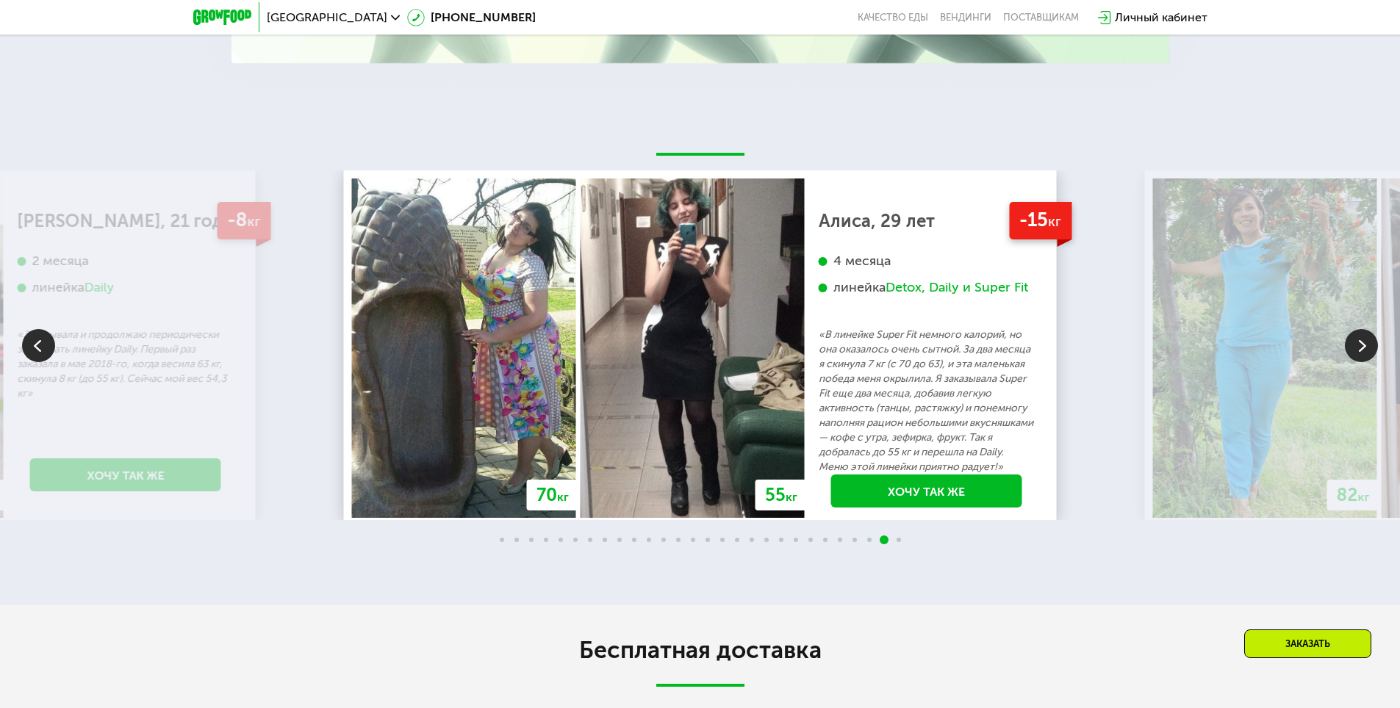
click at [47, 362] on img at bounding box center [38, 345] width 33 height 33
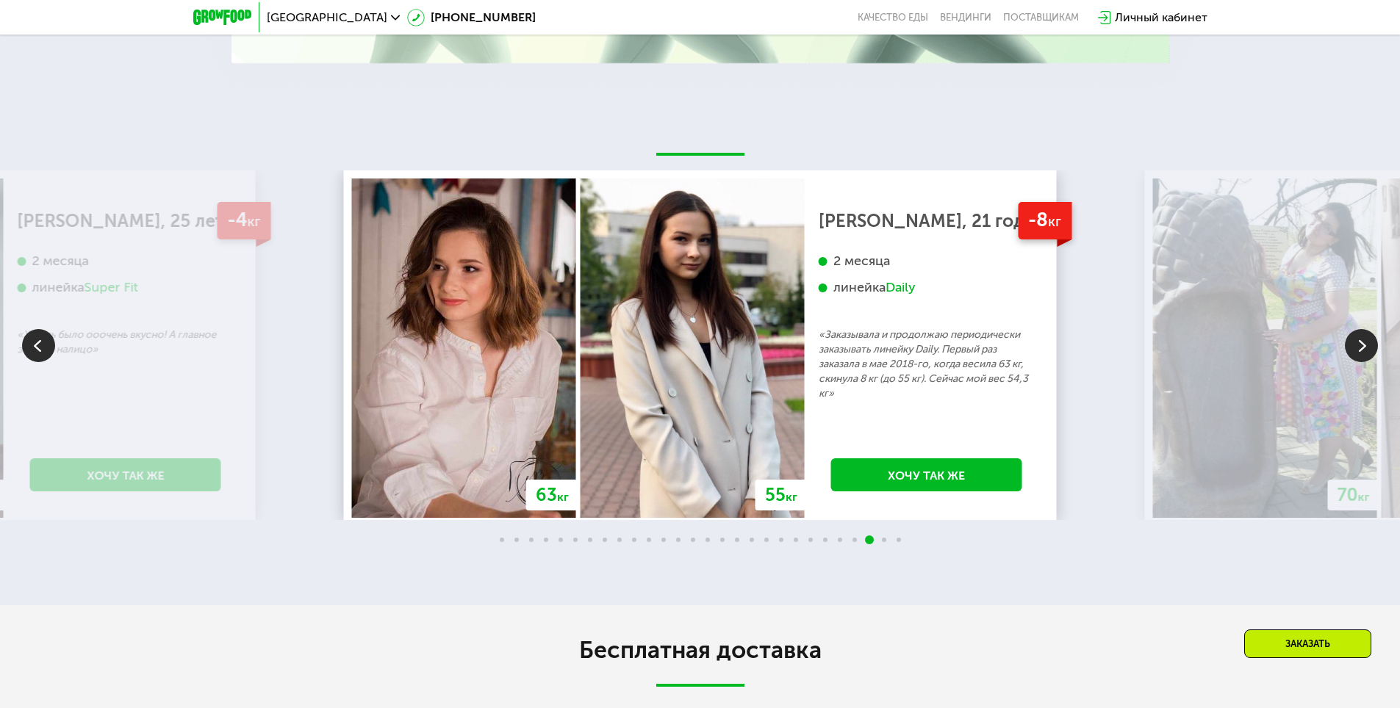
click at [1364, 362] on img at bounding box center [1361, 345] width 33 height 33
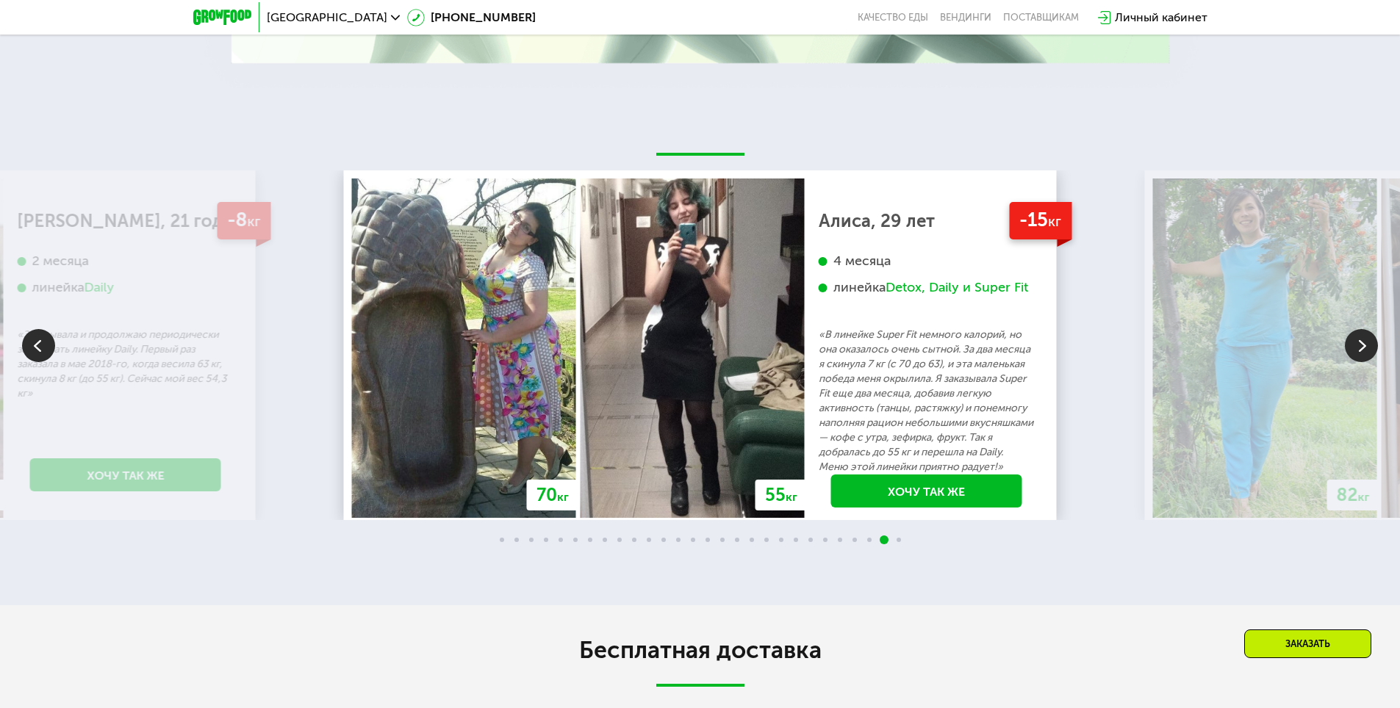
click at [1362, 362] on img at bounding box center [1361, 345] width 33 height 33
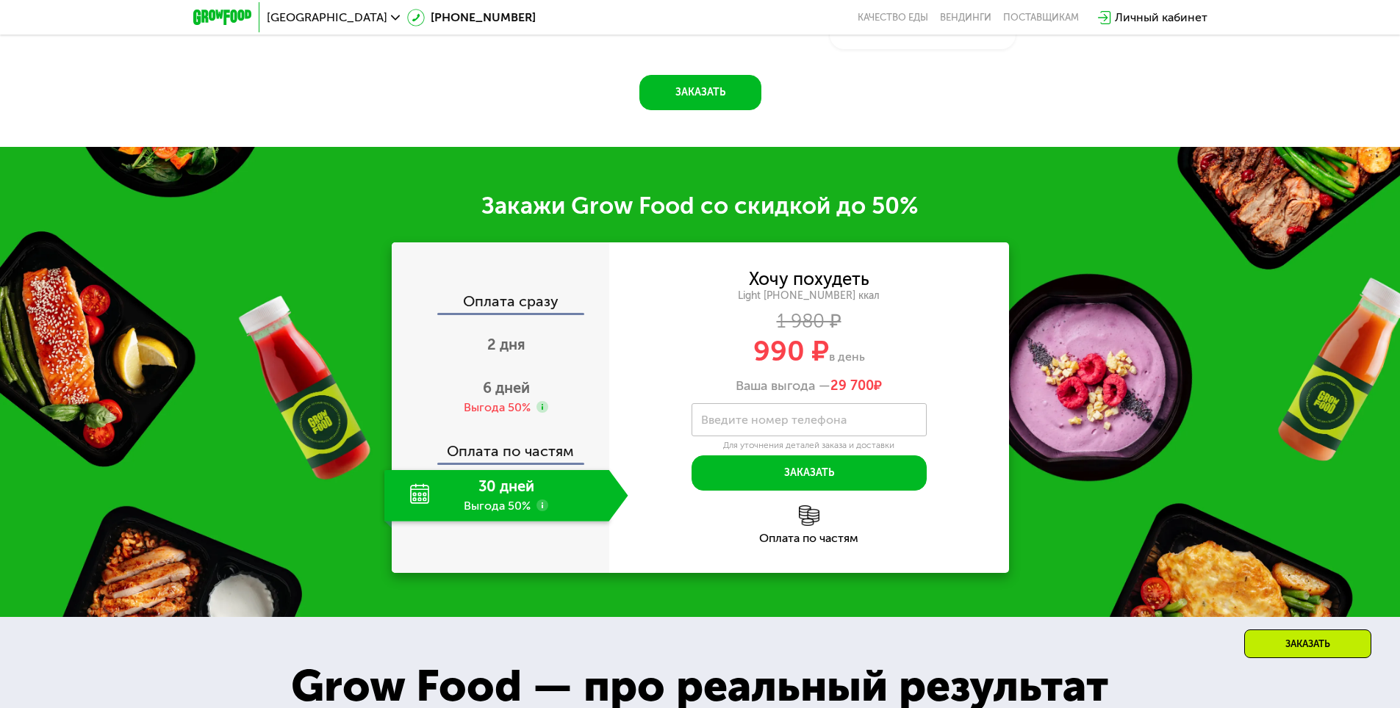
scroll to position [1911, 0]
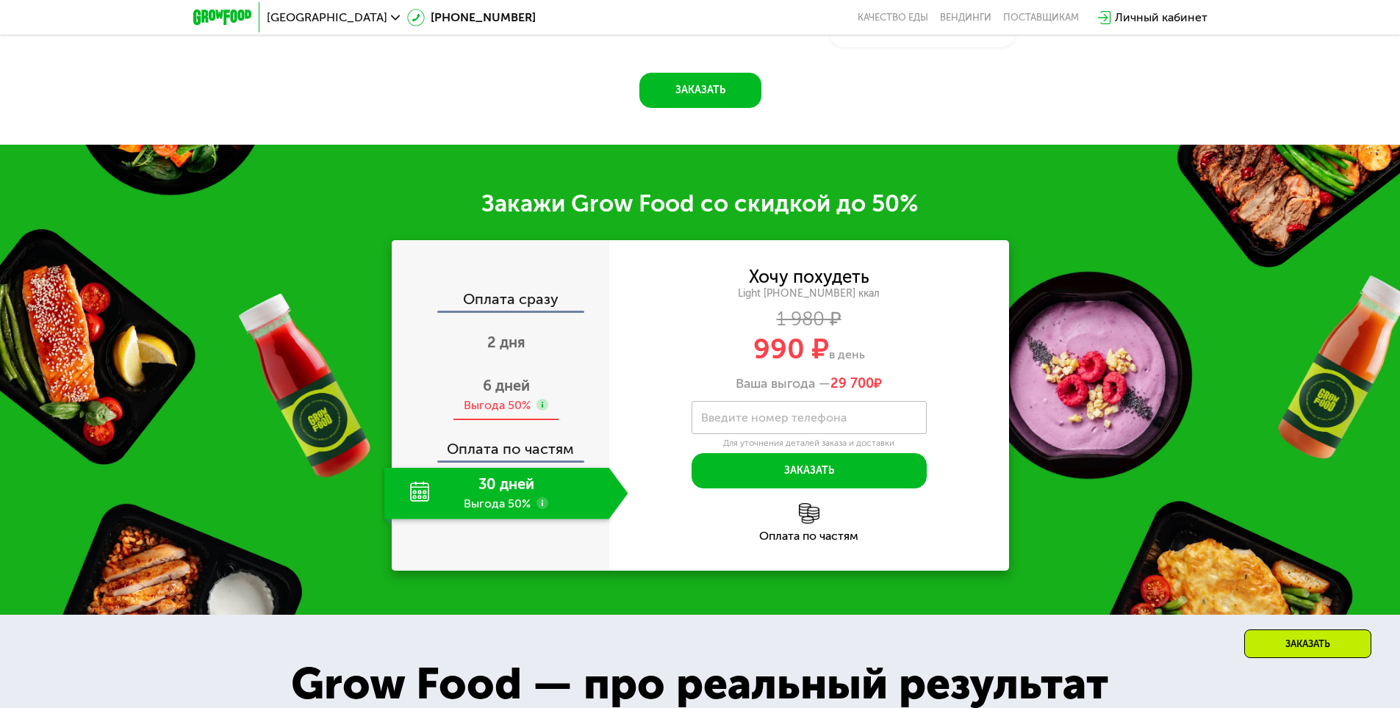
click at [542, 411] on use at bounding box center [543, 405] width 12 height 12
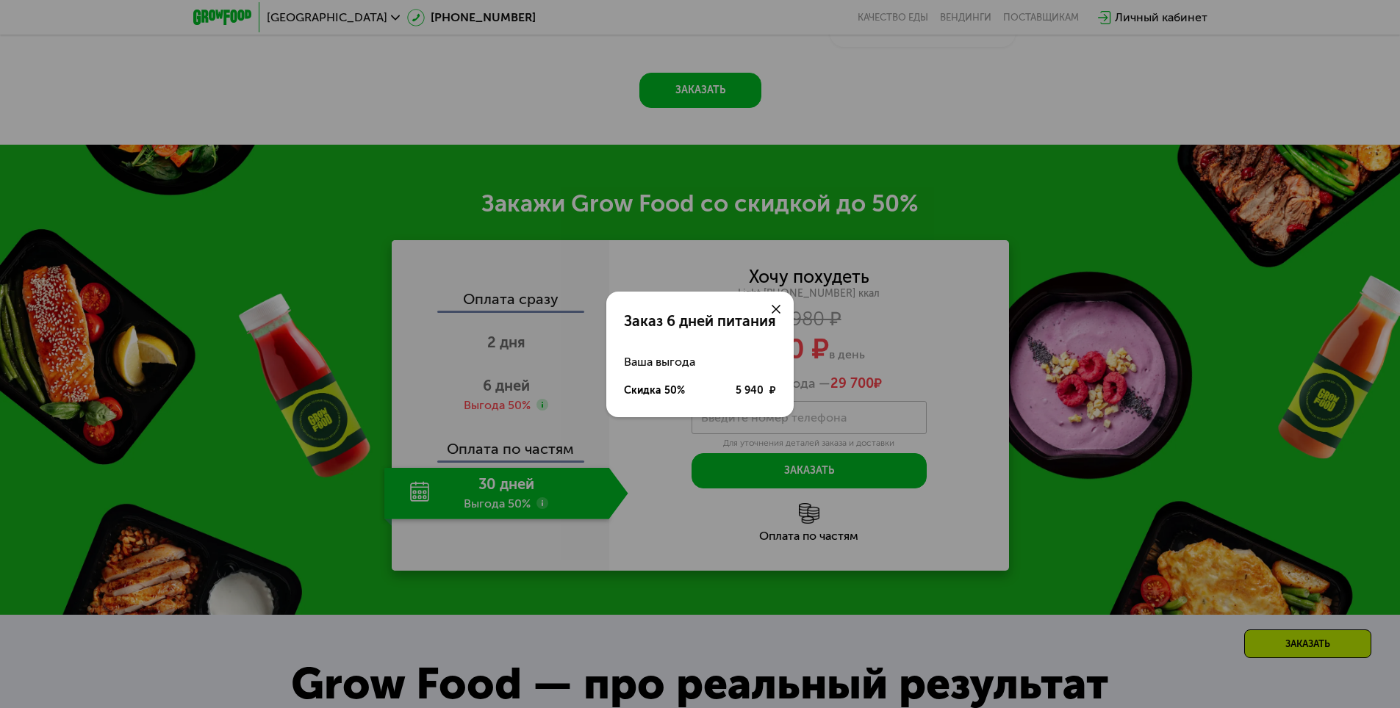
click at [775, 306] on icon at bounding box center [776, 309] width 9 height 9
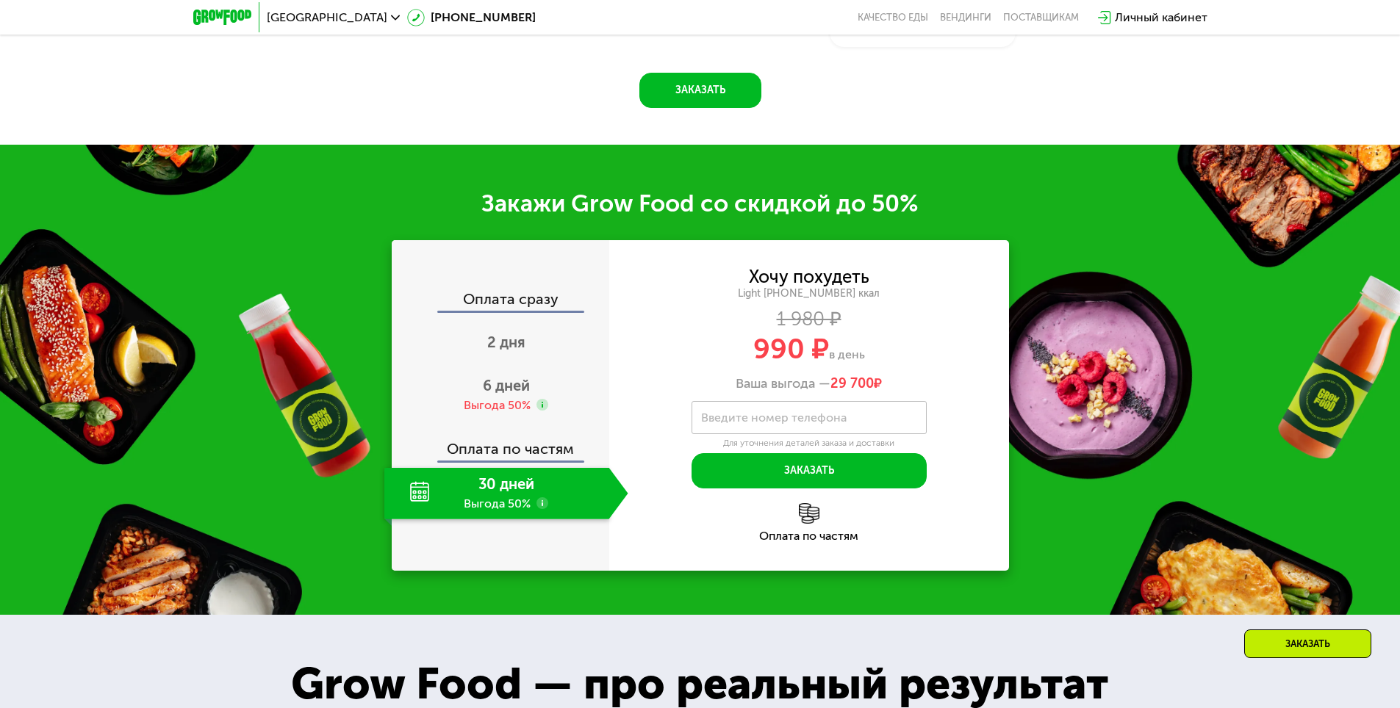
click at [539, 509] on use at bounding box center [543, 504] width 12 height 12
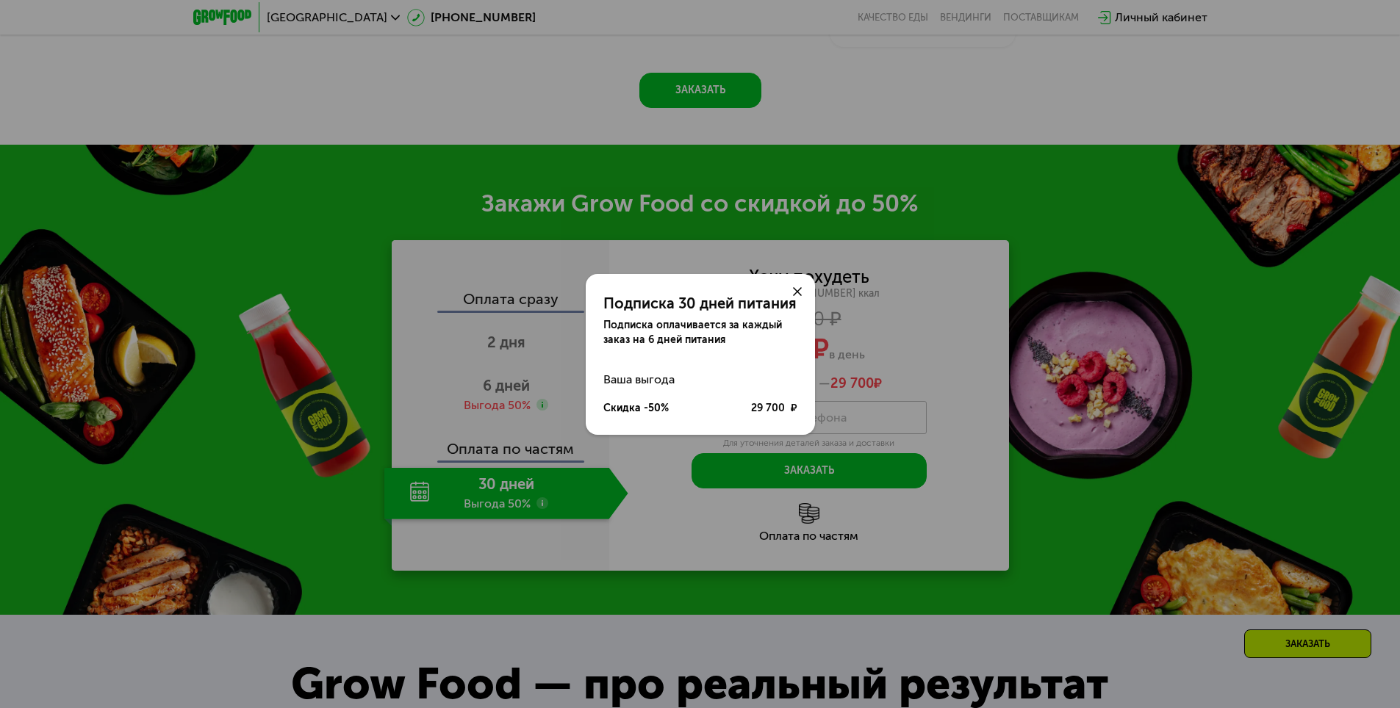
click at [797, 293] on icon at bounding box center [797, 291] width 9 height 9
